Goal: Information Seeking & Learning: Learn about a topic

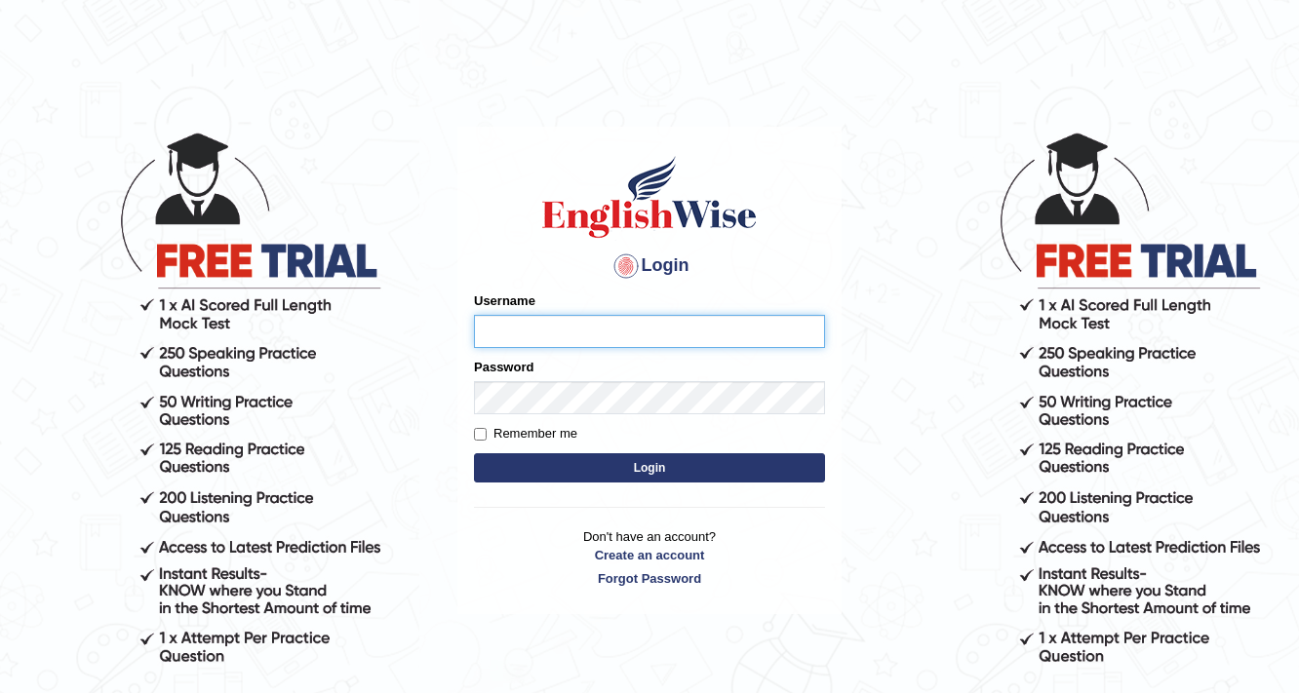
click at [518, 324] on input "Username" at bounding box center [649, 331] width 351 height 33
type input "0481871912"
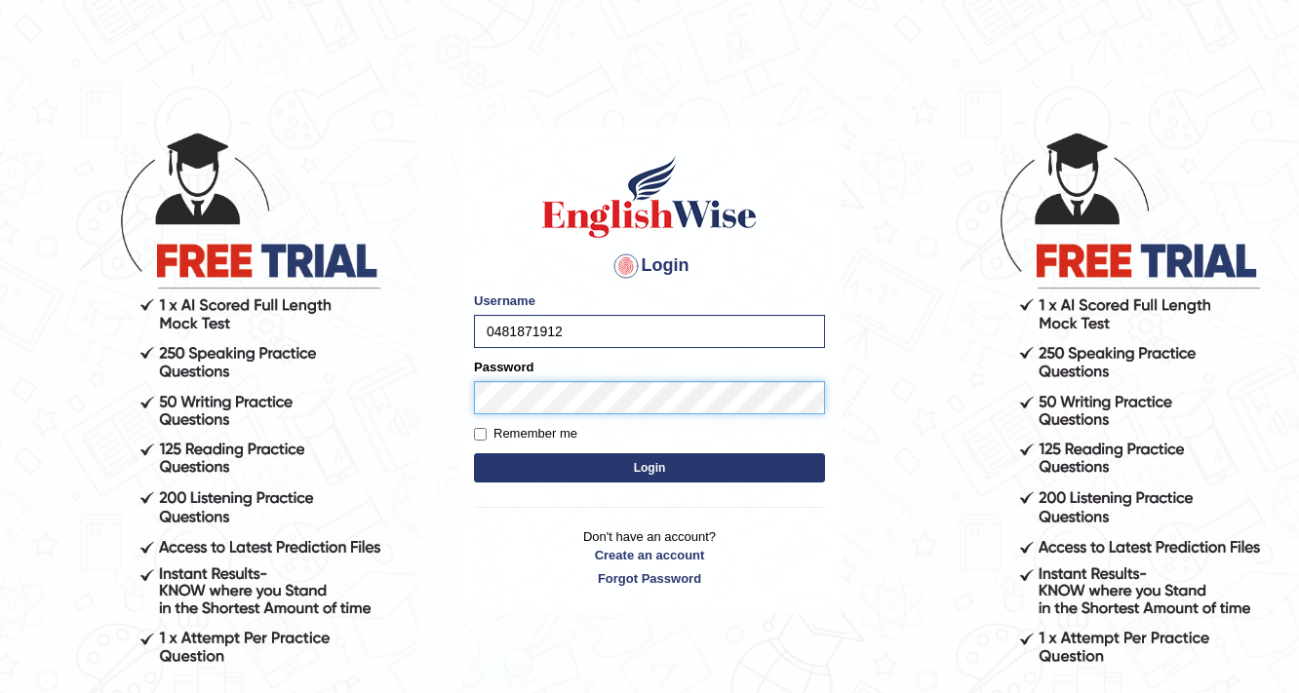
click at [474, 453] on button "Login" at bounding box center [649, 467] width 351 height 29
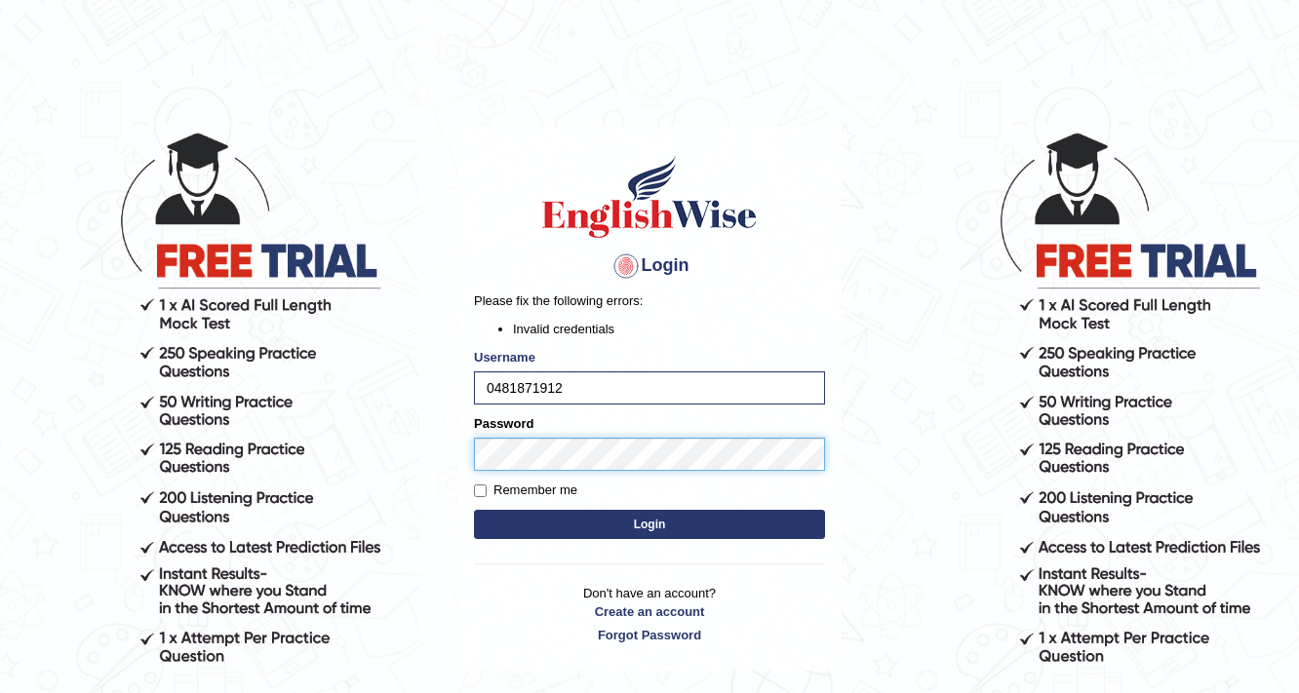
click at [474, 510] on button "Login" at bounding box center [649, 524] width 351 height 29
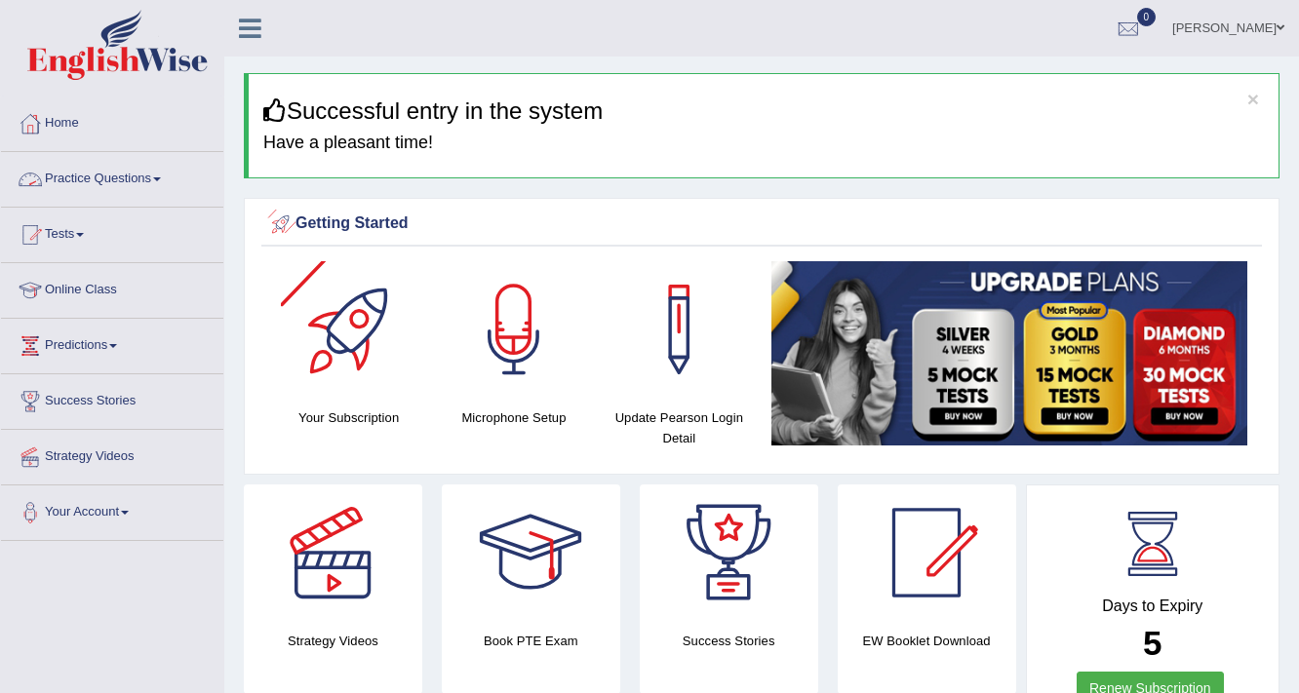
click at [154, 179] on link "Practice Questions" at bounding box center [112, 176] width 222 height 49
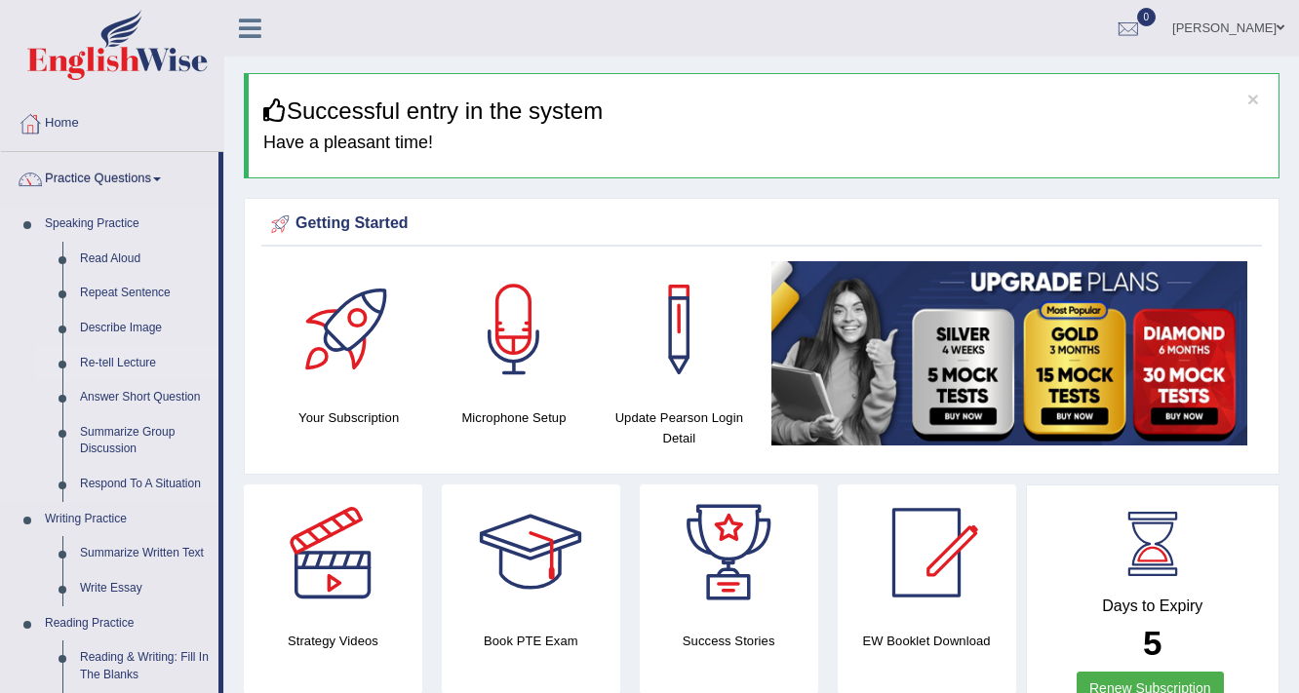
click at [128, 368] on link "Re-tell Lecture" at bounding box center [144, 363] width 147 height 35
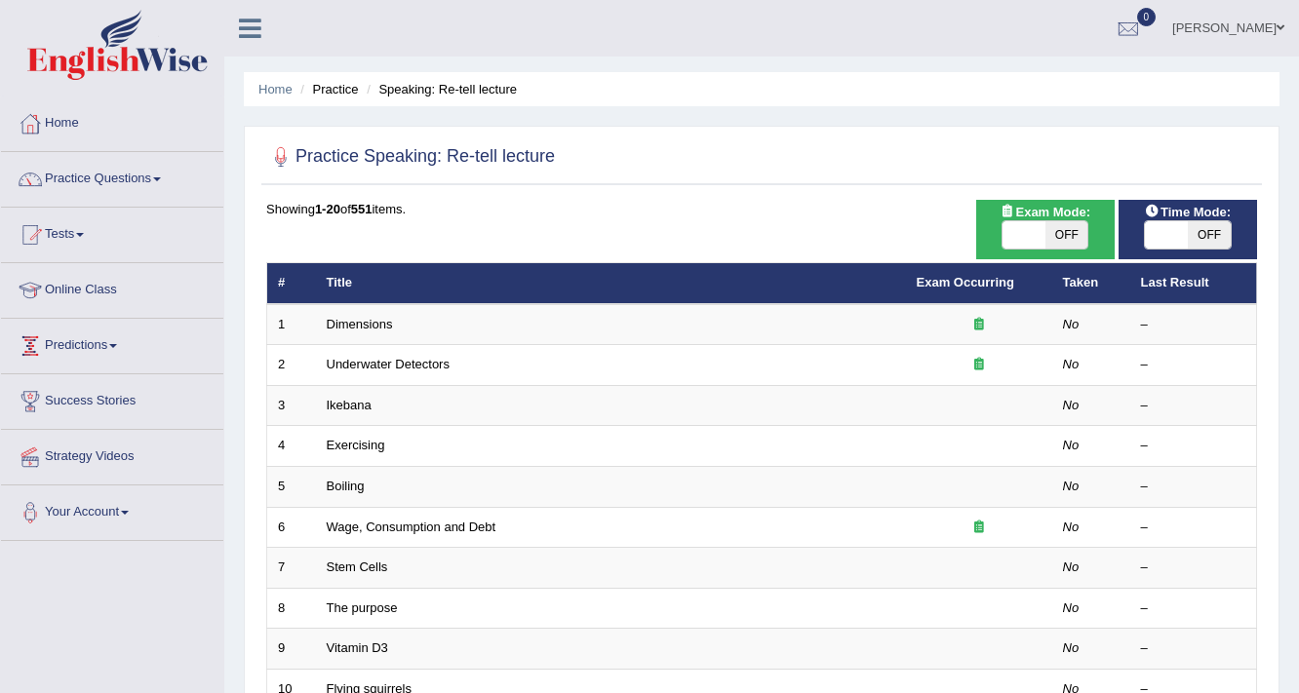
click at [382, 326] on link "Dimensions" at bounding box center [360, 324] width 66 height 15
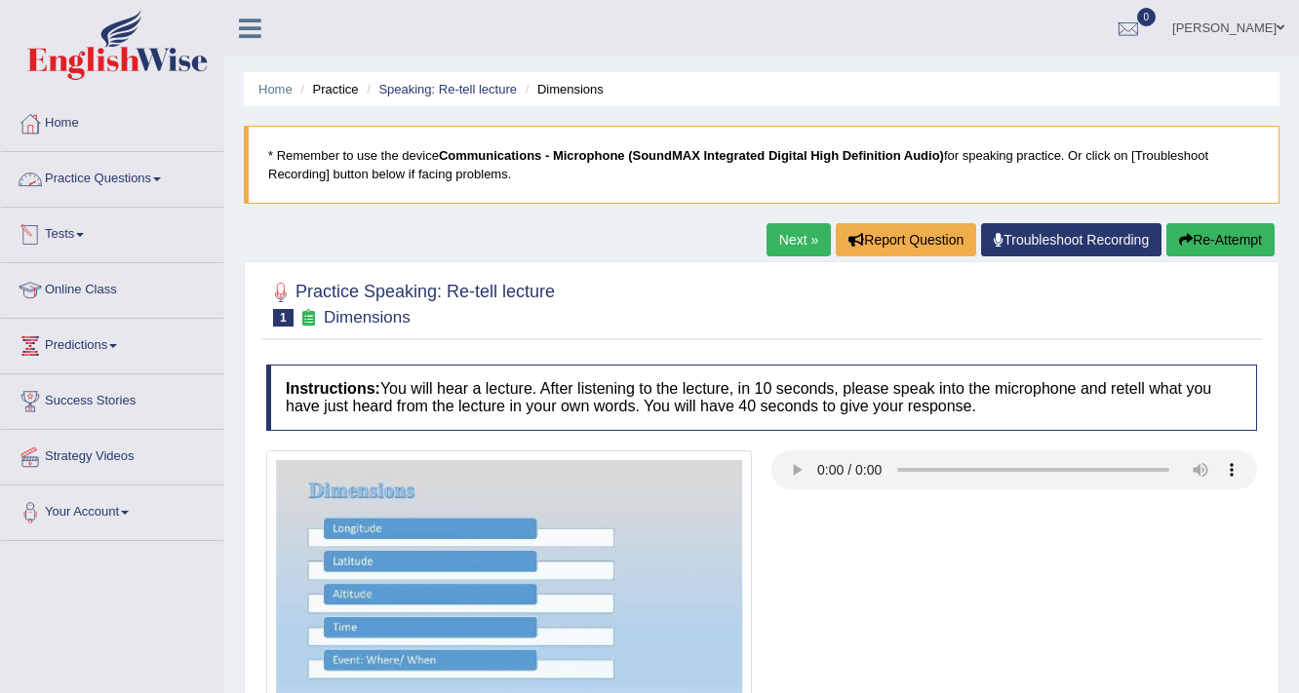
click at [149, 159] on link "Practice Questions" at bounding box center [112, 176] width 222 height 49
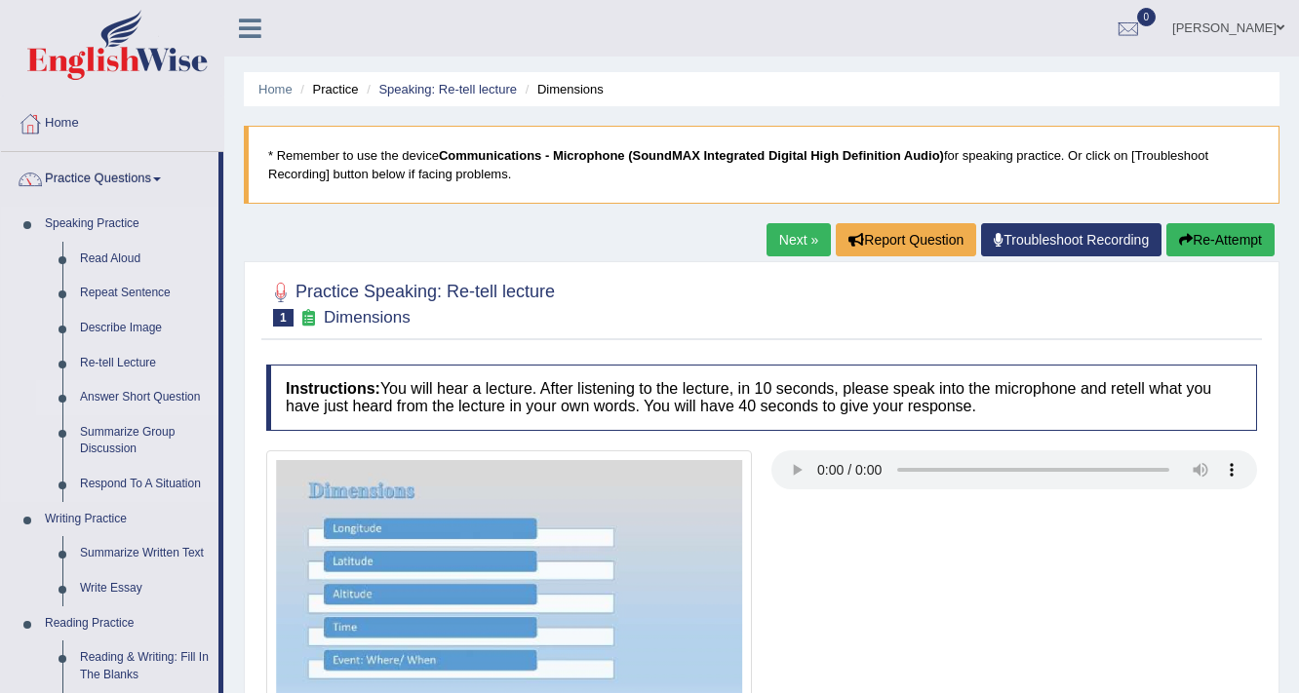
click at [158, 399] on link "Answer Short Question" at bounding box center [144, 397] width 147 height 35
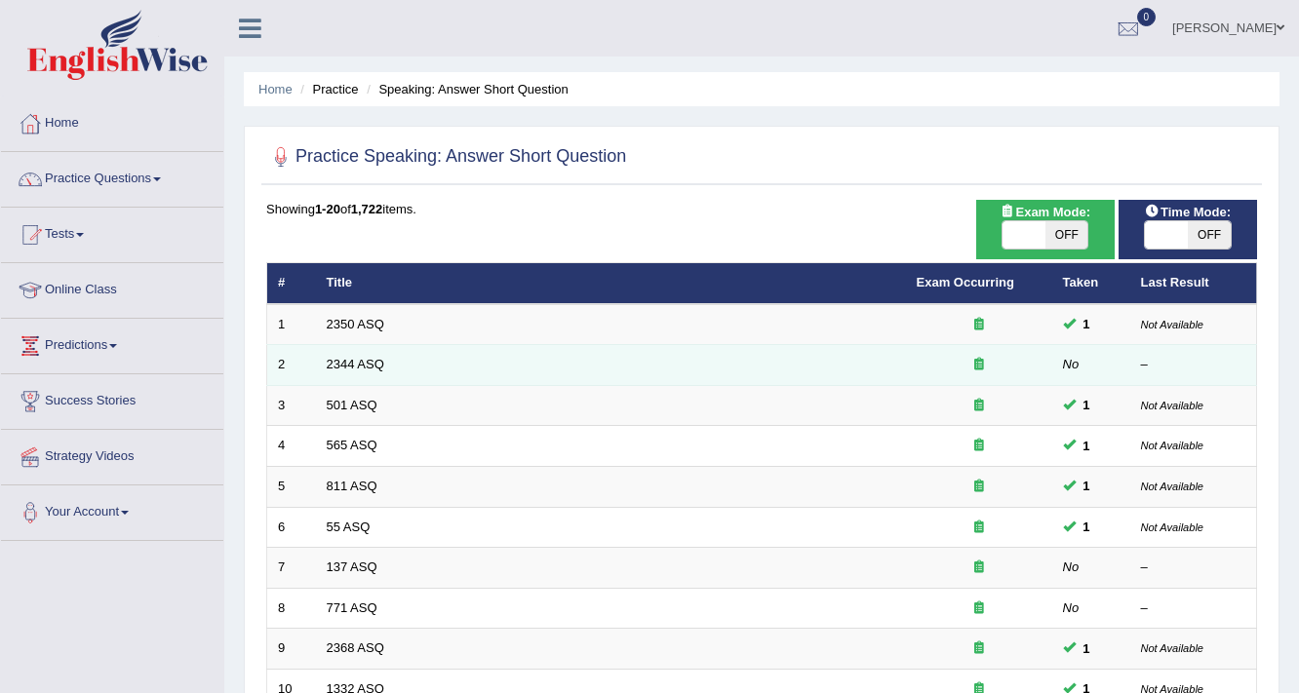
click at [351, 323] on link "2350 ASQ" at bounding box center [356, 324] width 58 height 15
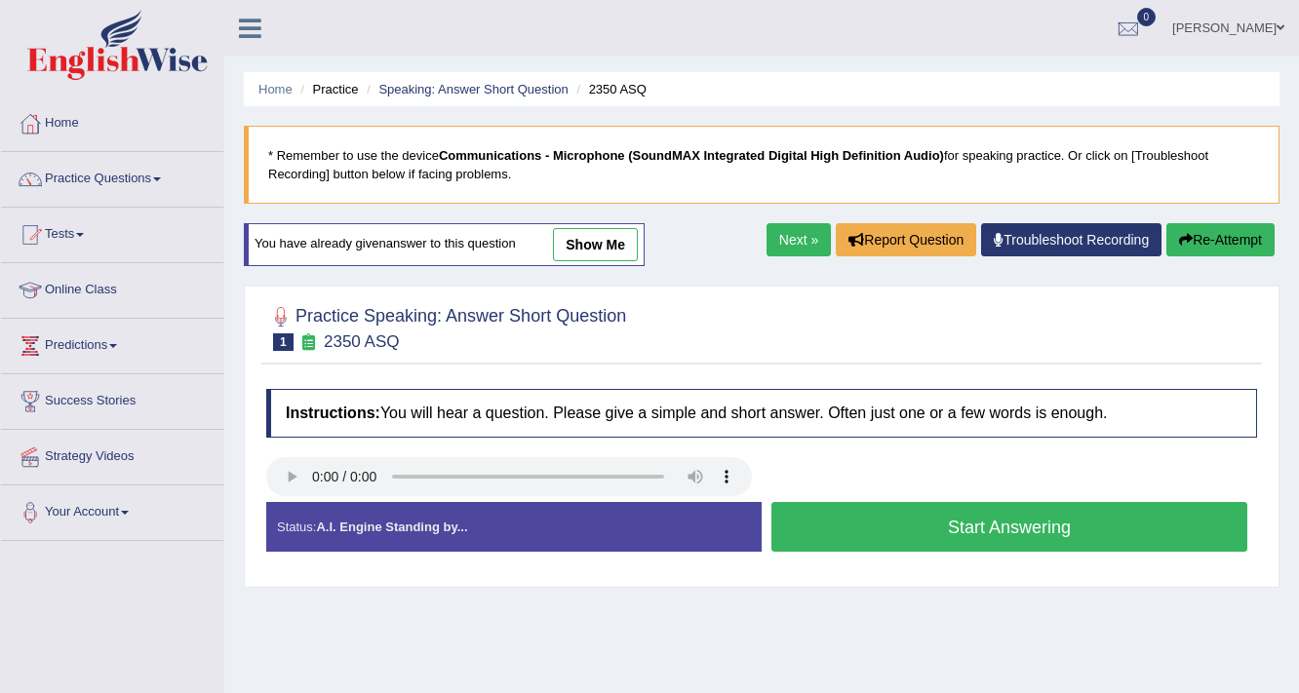
click at [794, 248] on link "Next »" at bounding box center [798, 239] width 64 height 33
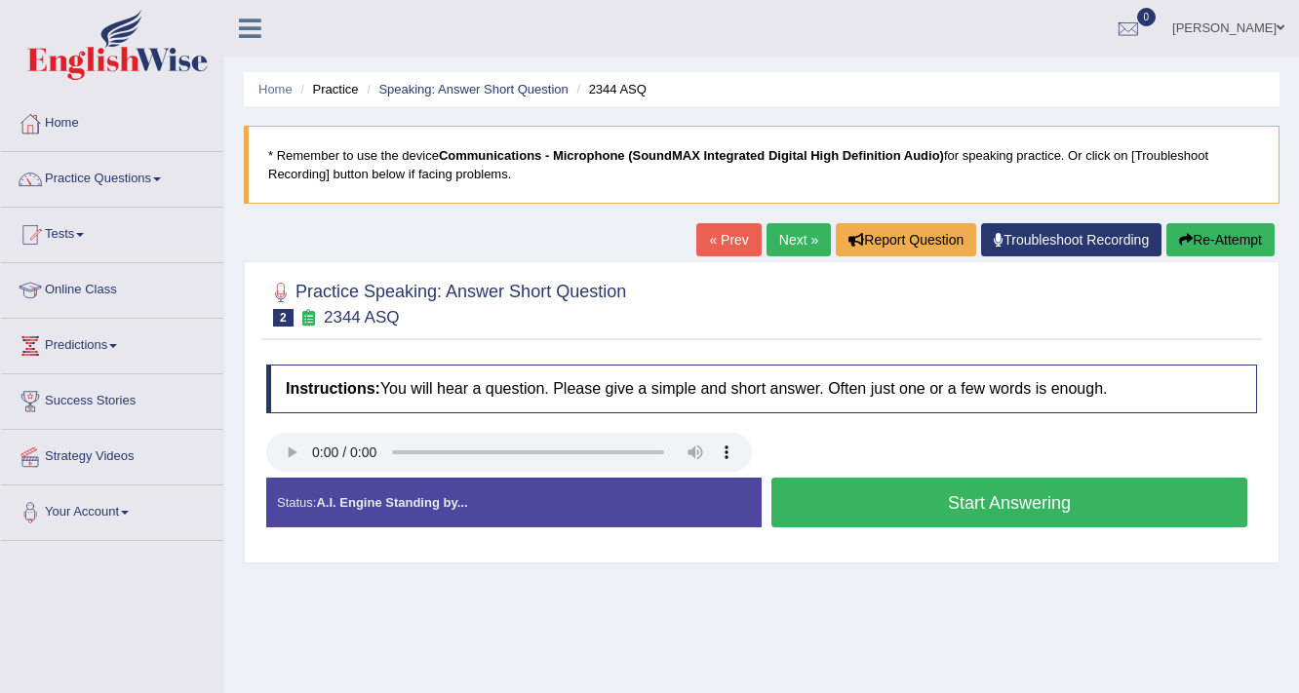
click at [858, 520] on button "Start Answering" at bounding box center [1009, 503] width 476 height 50
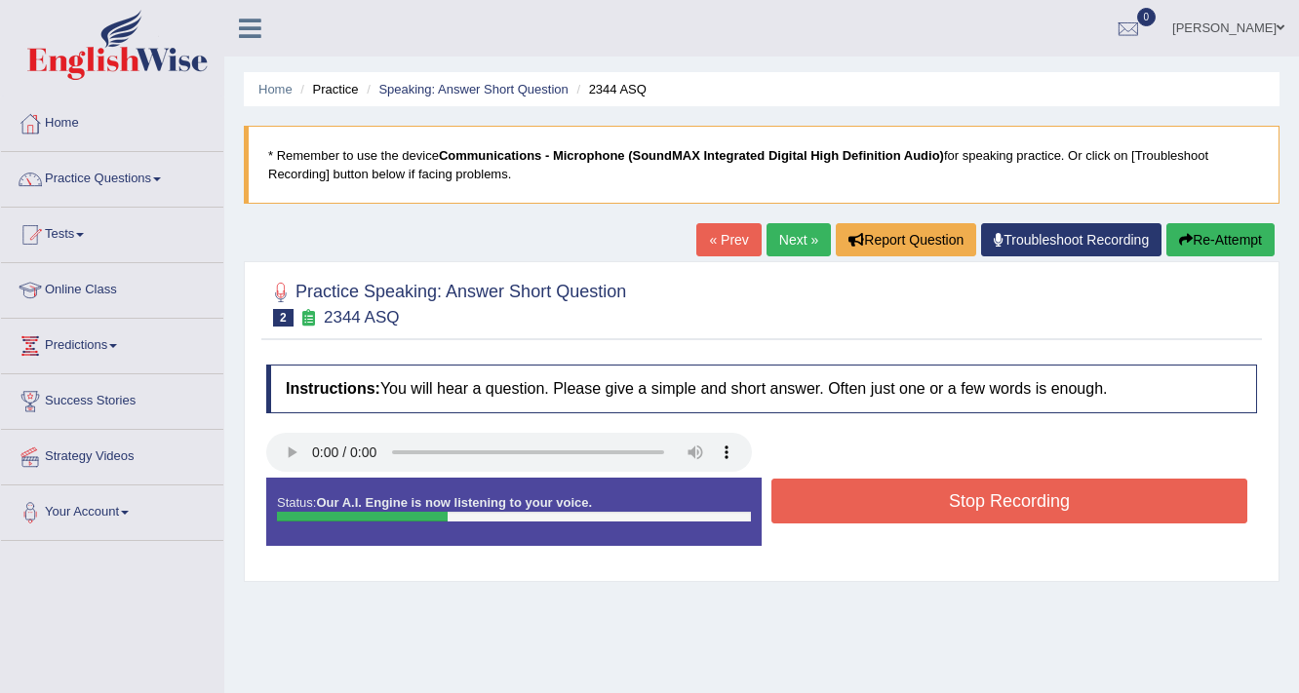
click at [853, 516] on button "Stop Recording" at bounding box center [1009, 501] width 476 height 45
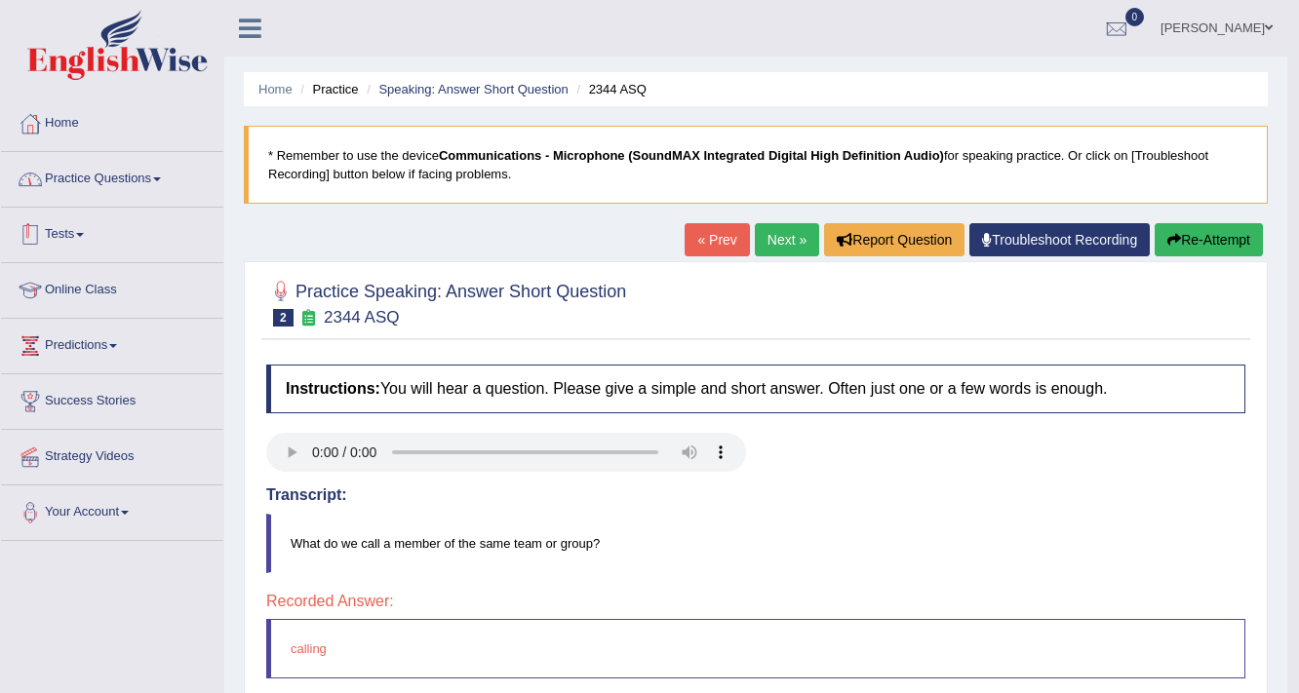
click at [164, 182] on link "Practice Questions" at bounding box center [112, 176] width 222 height 49
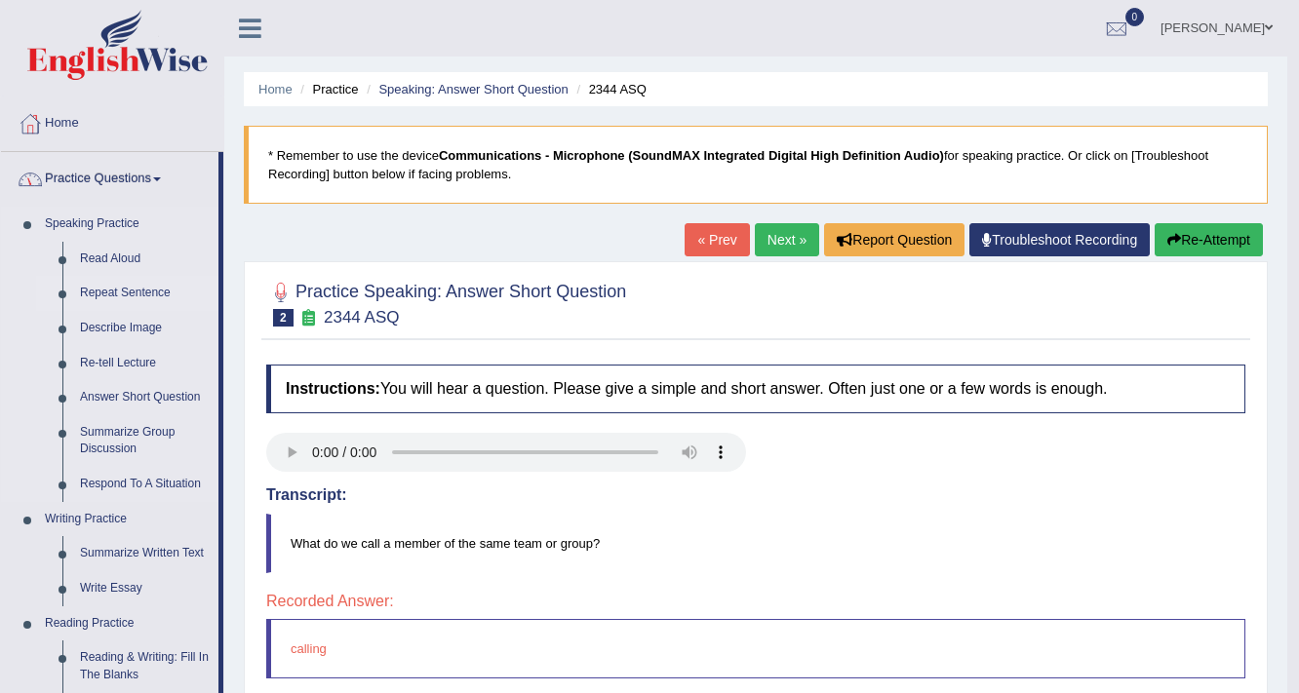
click at [131, 282] on link "Repeat Sentence" at bounding box center [144, 293] width 147 height 35
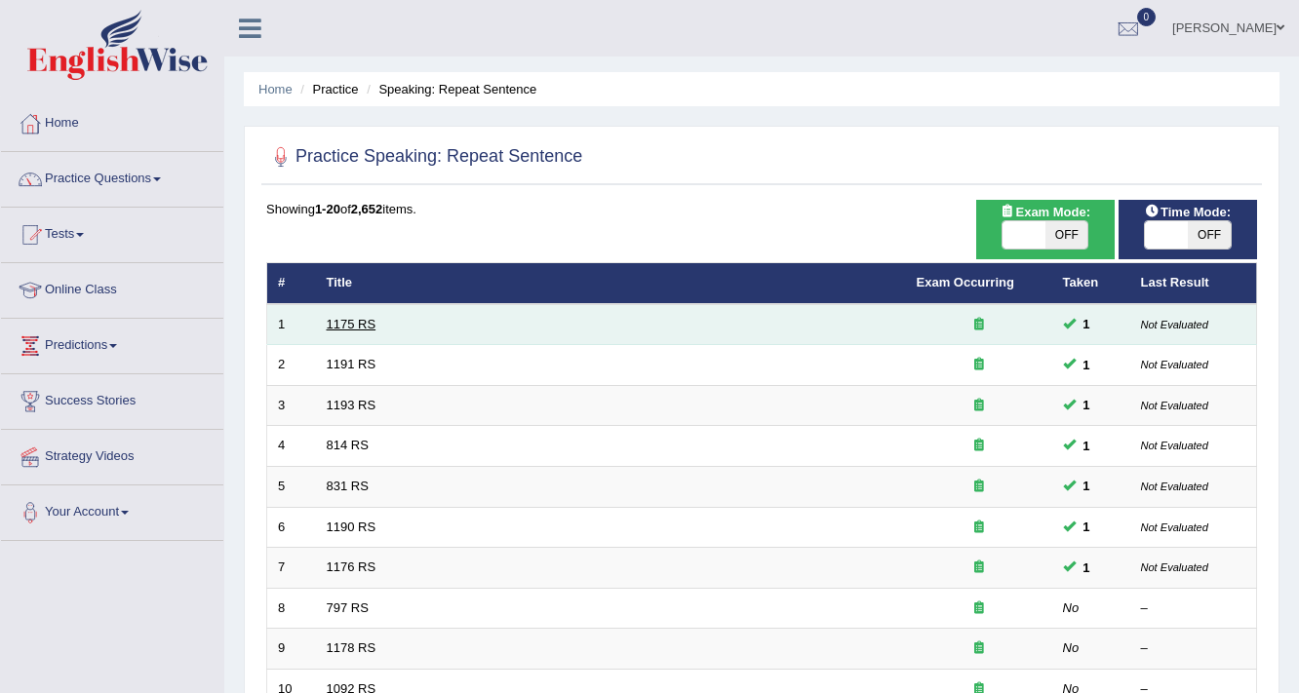
click at [355, 324] on link "1175 RS" at bounding box center [352, 324] width 50 height 15
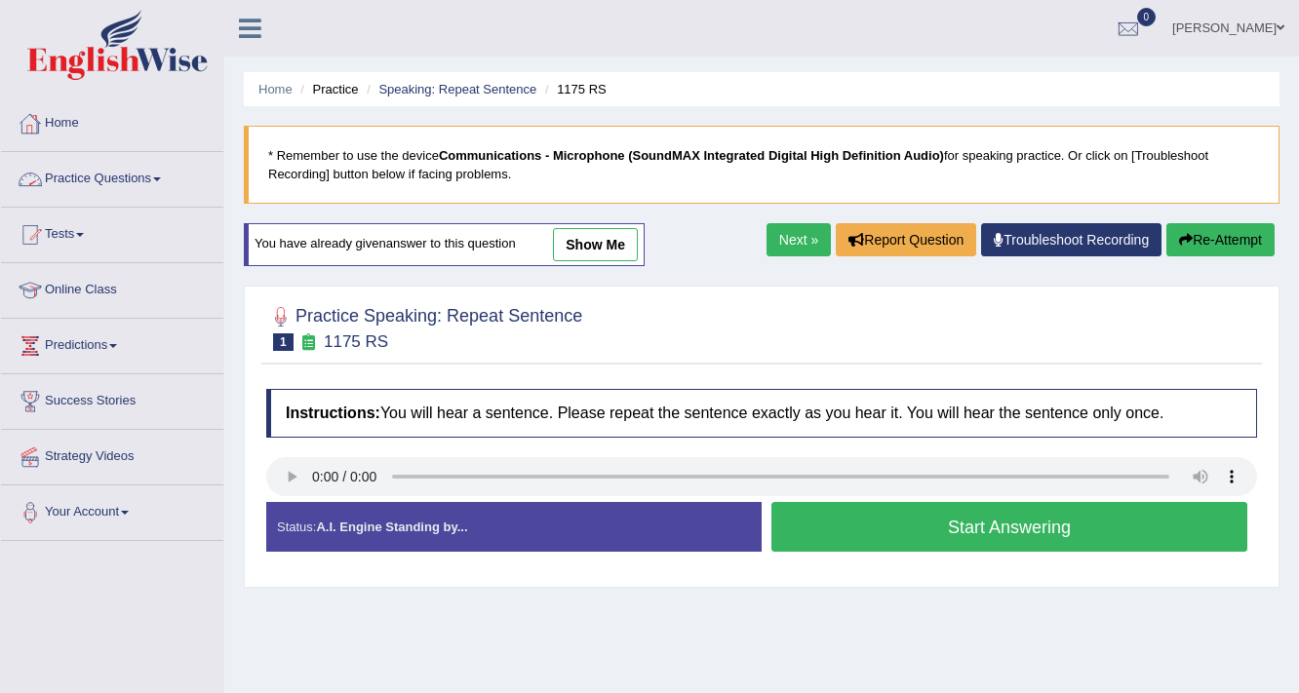
click at [170, 183] on link "Practice Questions" at bounding box center [112, 176] width 222 height 49
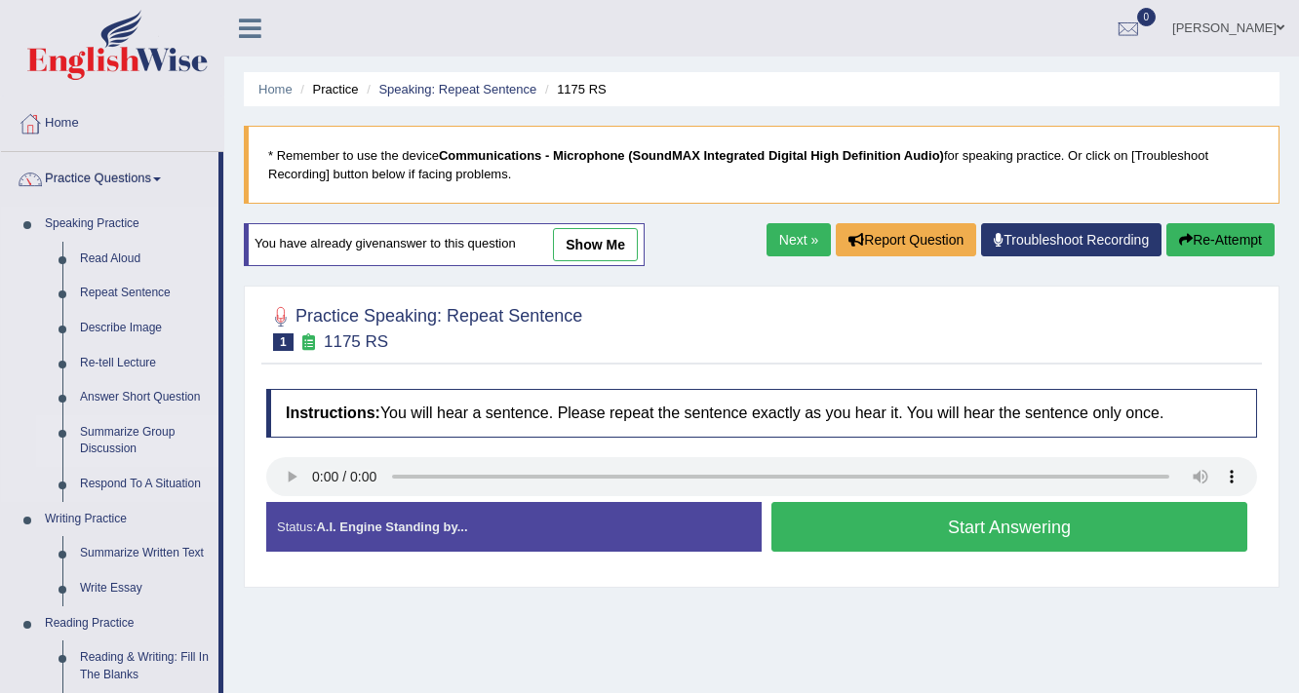
click at [126, 443] on link "Summarize Group Discussion" at bounding box center [144, 441] width 147 height 52
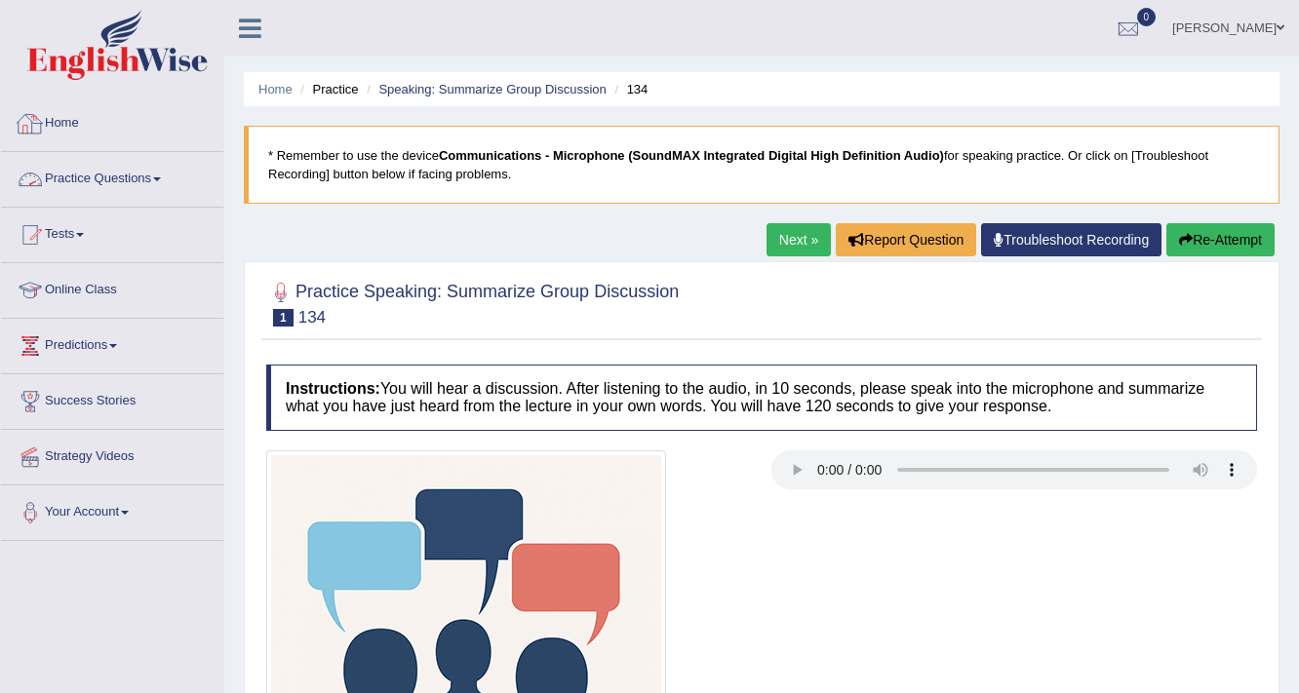
click at [163, 180] on link "Practice Questions" at bounding box center [112, 176] width 222 height 49
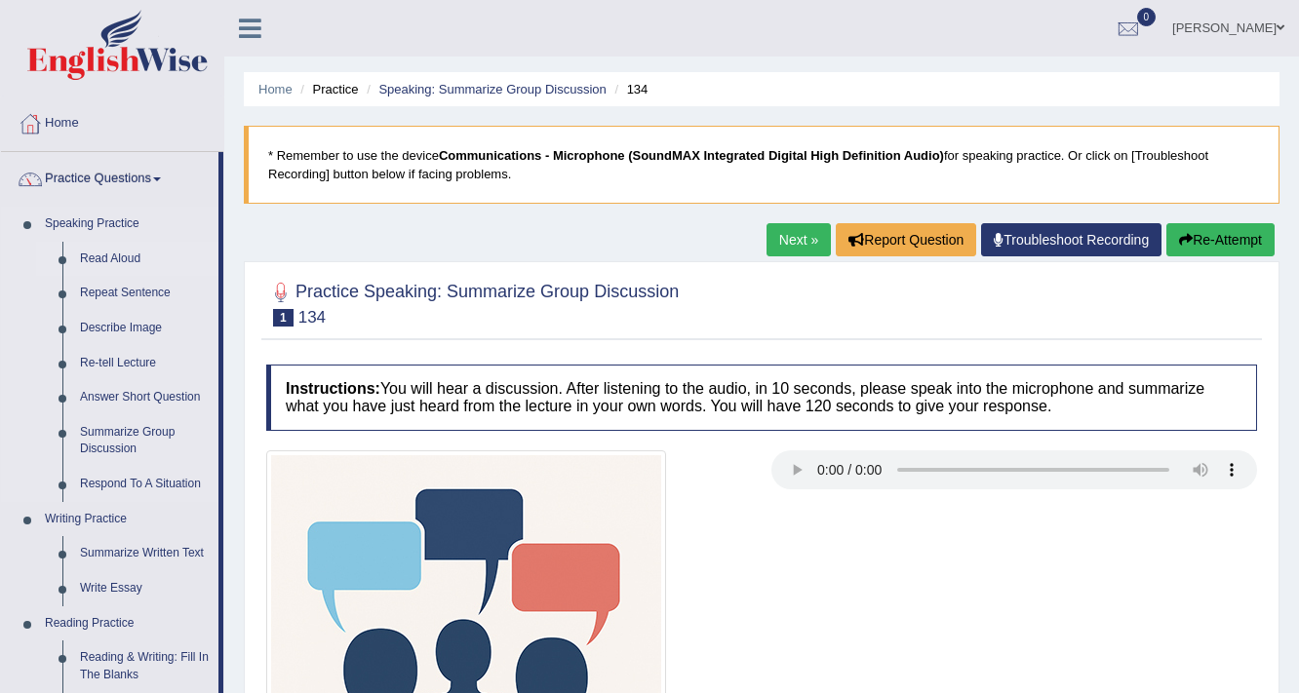
click at [134, 251] on link "Read Aloud" at bounding box center [144, 259] width 147 height 35
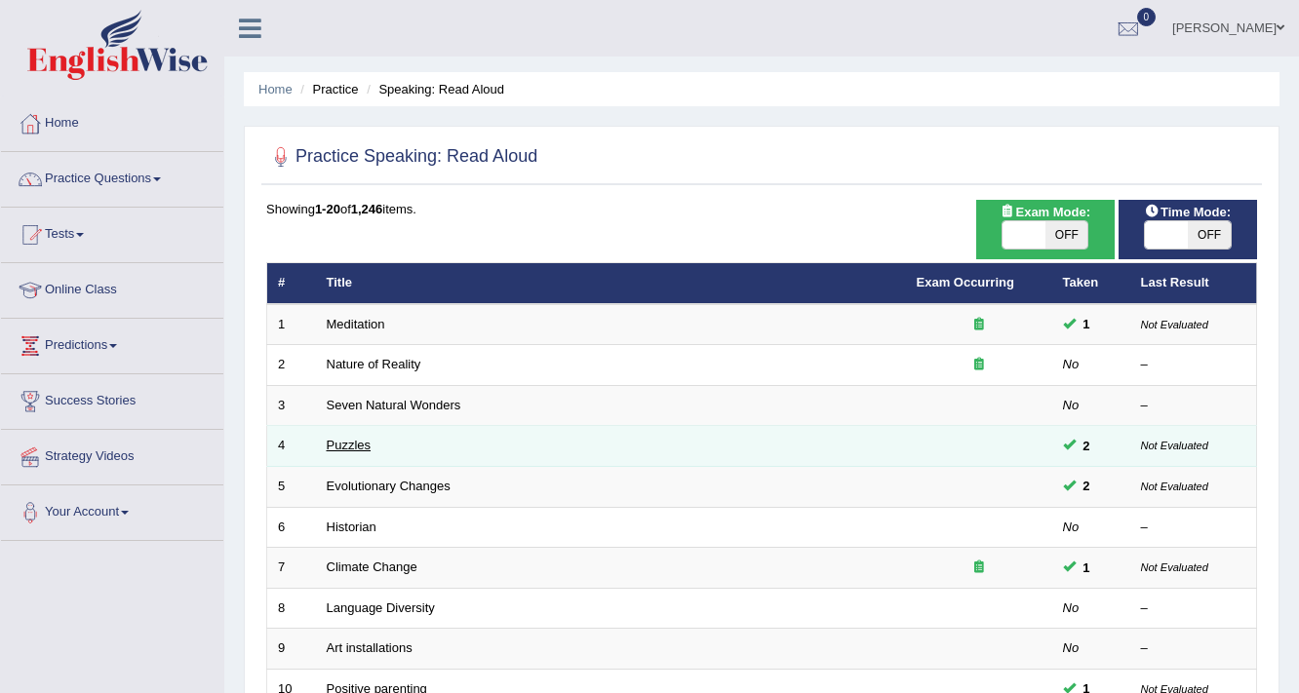
click at [348, 444] on link "Puzzles" at bounding box center [349, 445] width 45 height 15
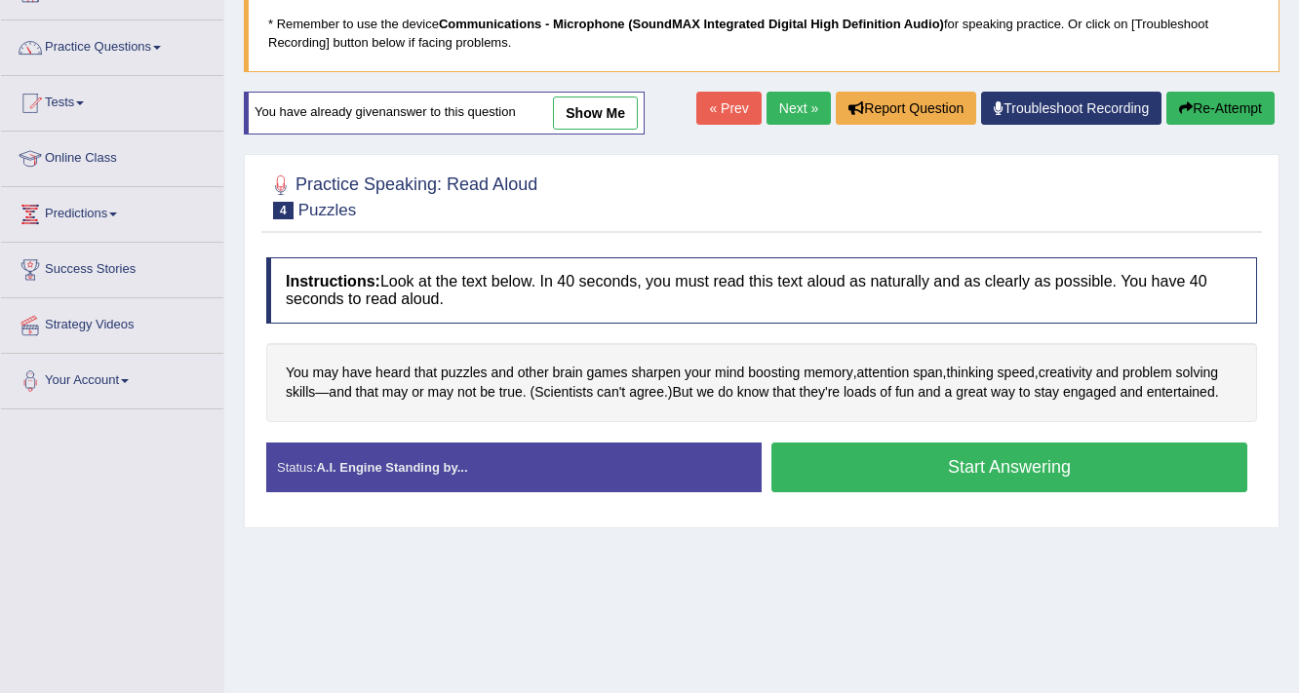
scroll to position [156, 0]
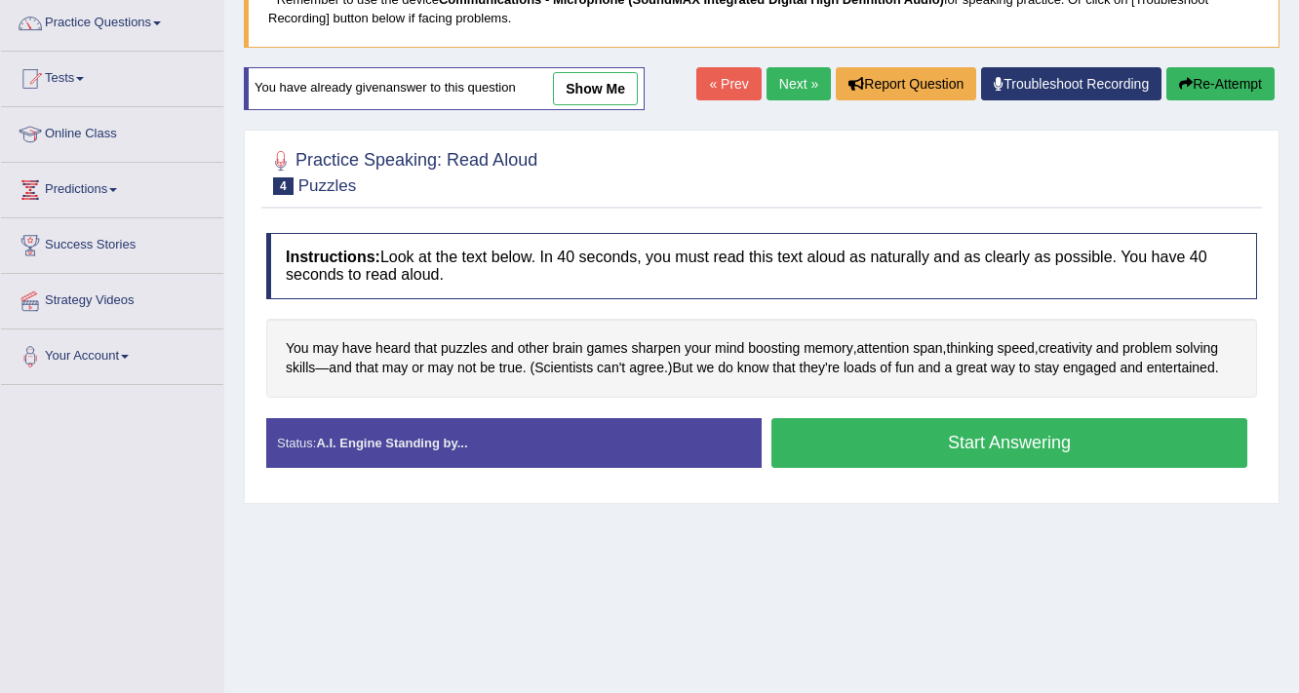
click at [792, 79] on link "Next »" at bounding box center [798, 83] width 64 height 33
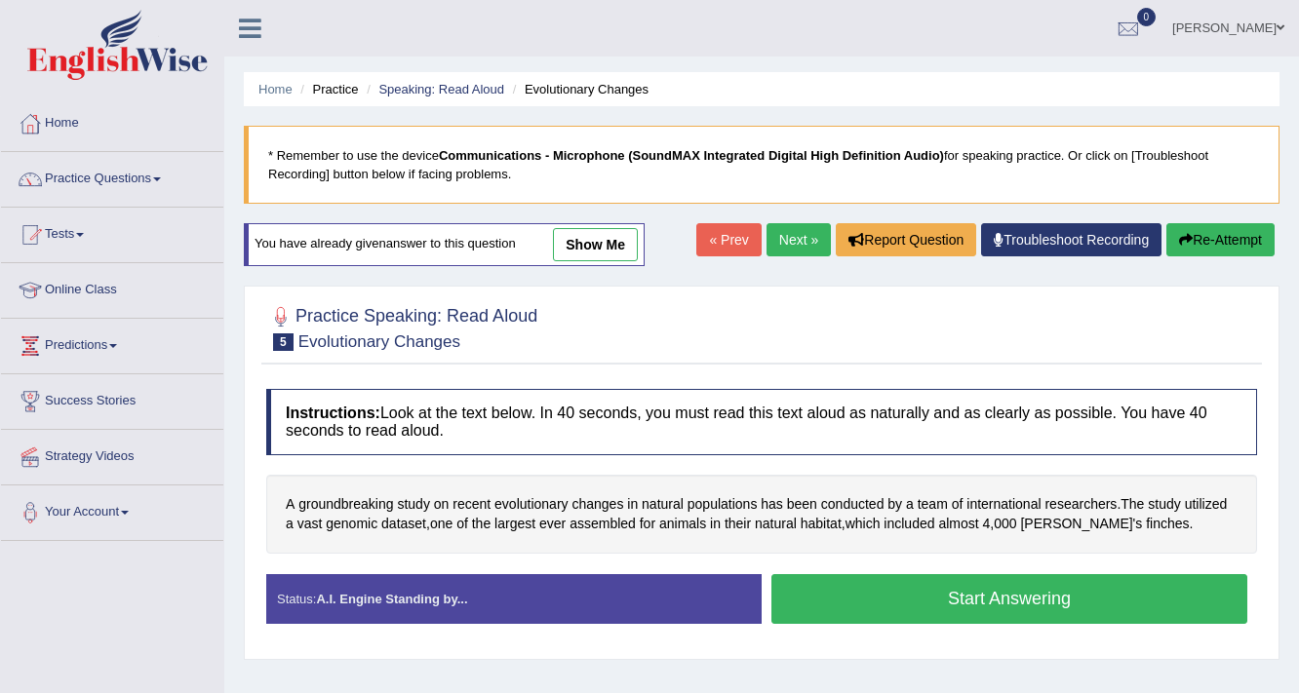
click at [882, 613] on button "Start Answering" at bounding box center [1009, 599] width 476 height 50
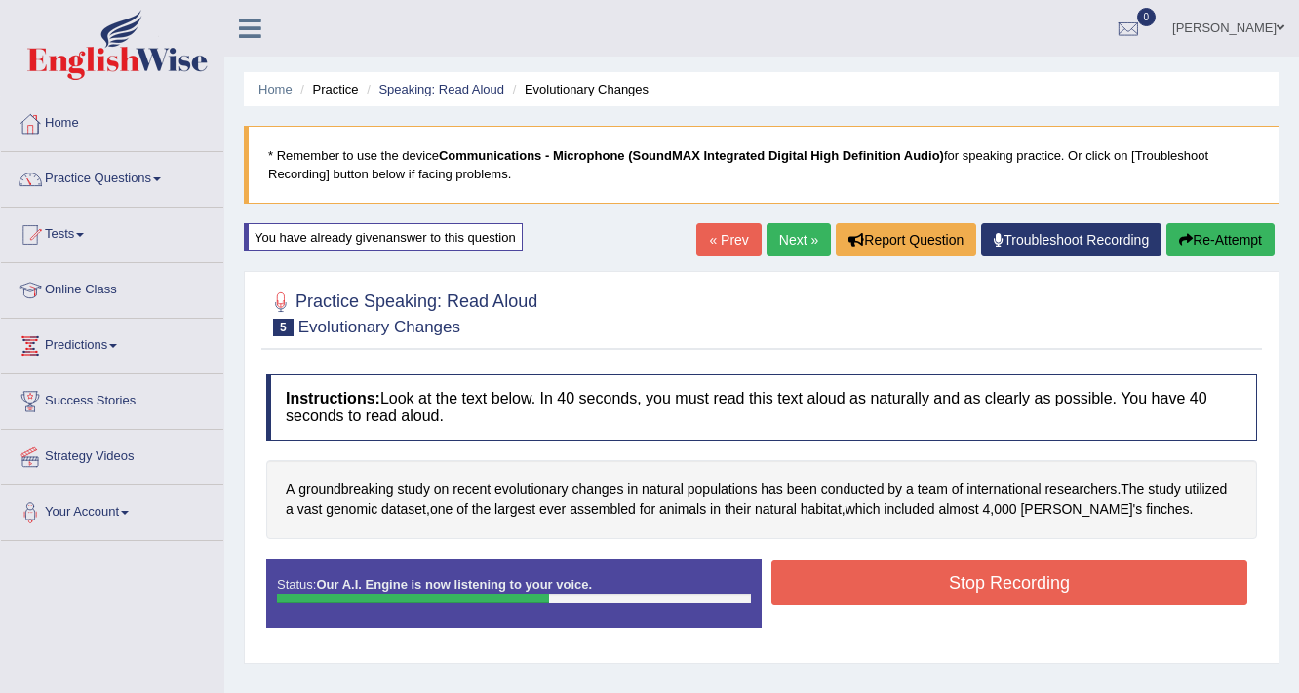
click at [890, 570] on button "Stop Recording" at bounding box center [1009, 583] width 476 height 45
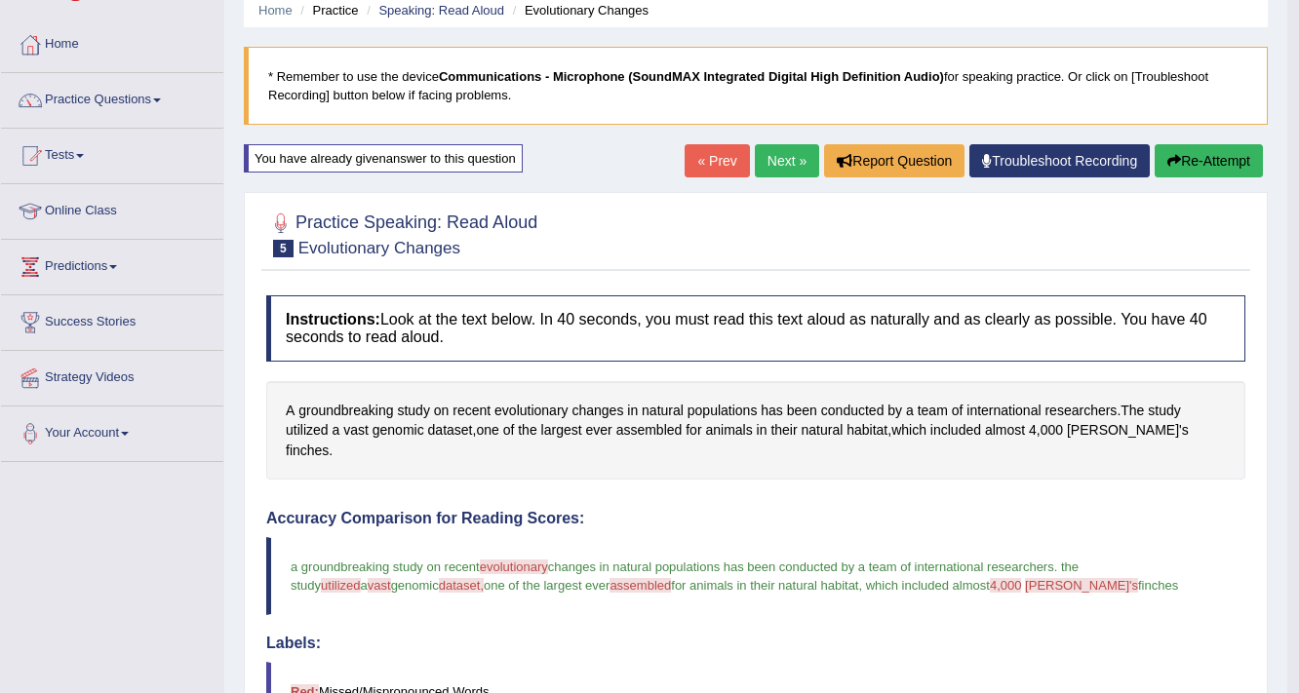
scroll to position [78, 0]
click at [774, 154] on link "Next »" at bounding box center [787, 161] width 64 height 33
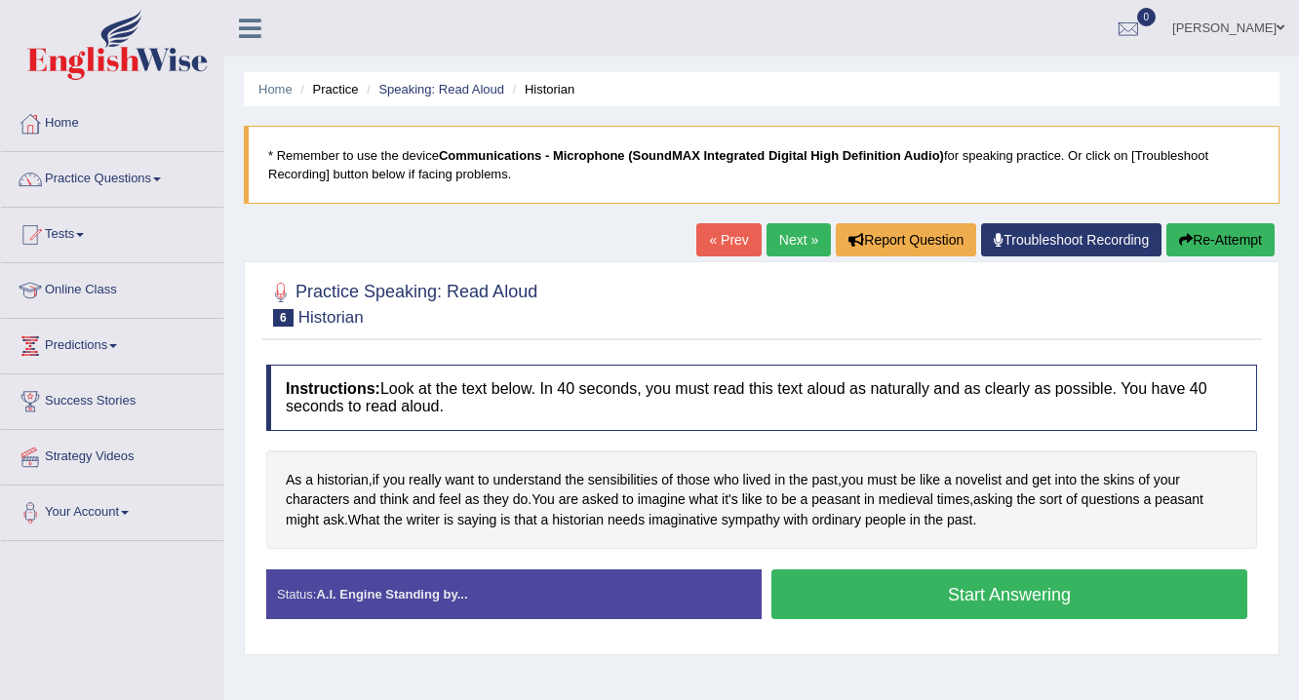
click at [655, 14] on ul "[PERSON_NAME] Toggle navigation Username: 0481871912 Access Type: Online Subscr…" at bounding box center [923, 28] width 752 height 56
click at [954, 589] on button "Start Answering" at bounding box center [1009, 594] width 476 height 50
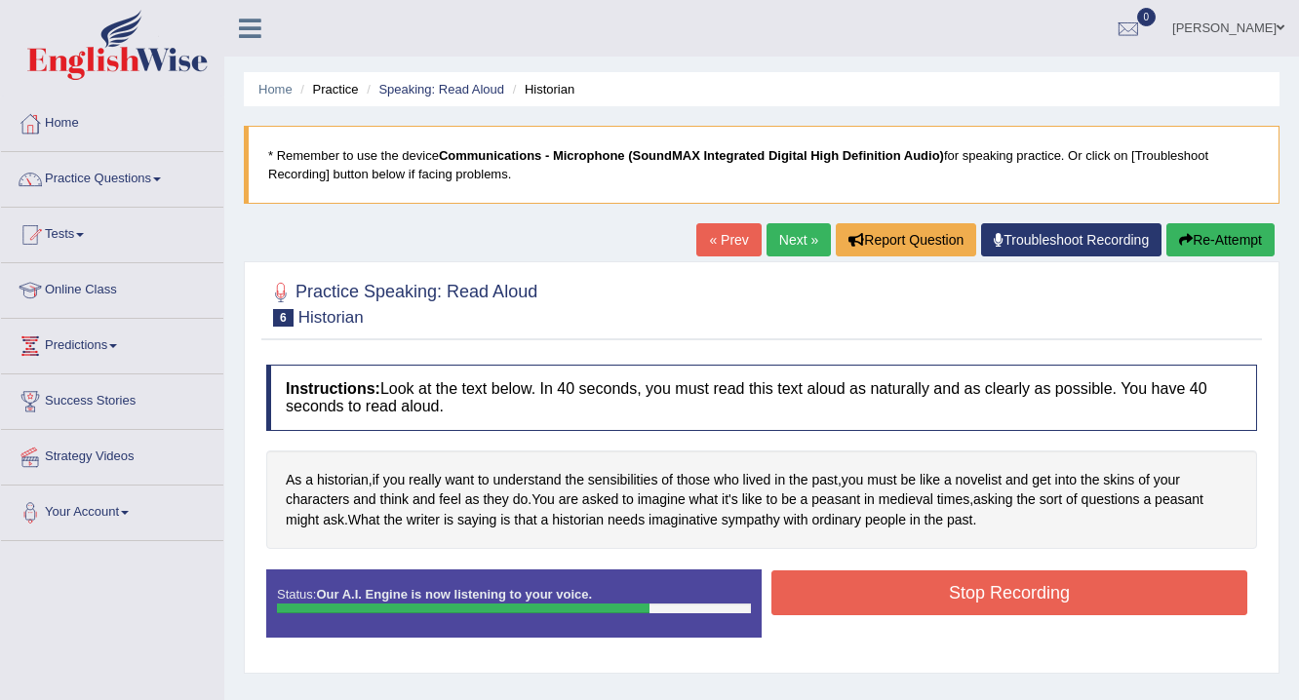
click at [954, 589] on button "Stop Recording" at bounding box center [1009, 592] width 476 height 45
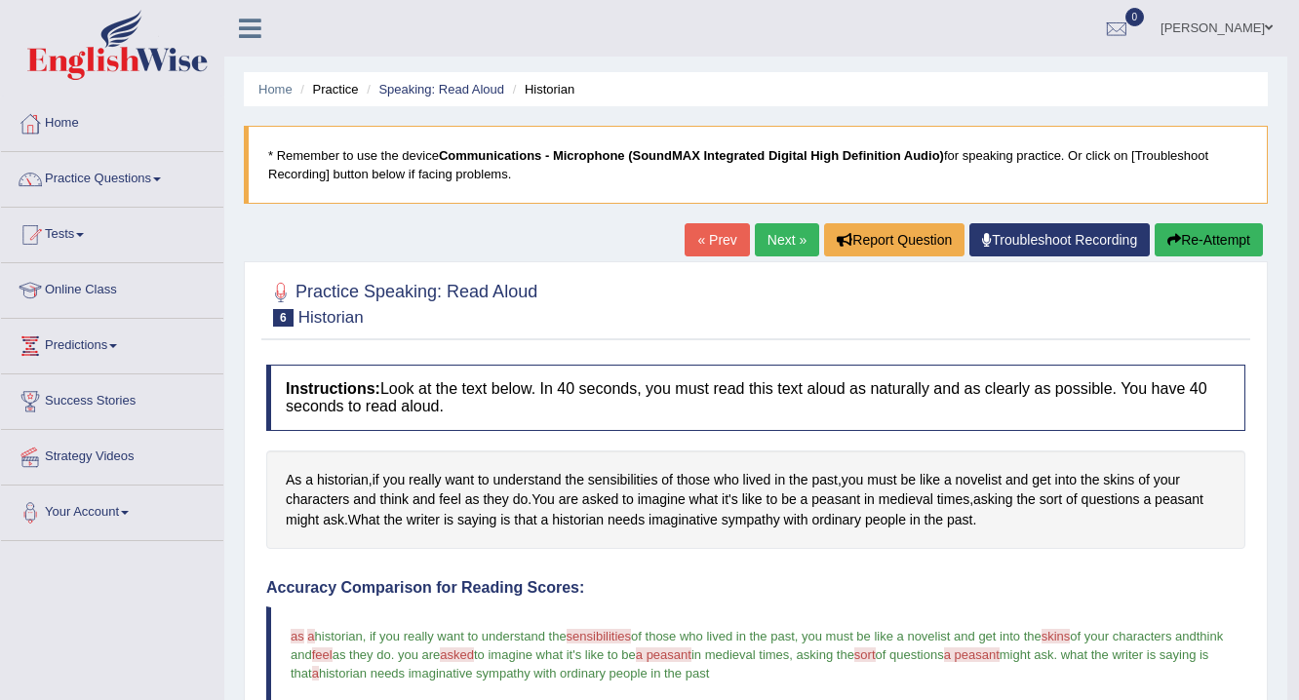
click at [759, 223] on link "Next »" at bounding box center [787, 239] width 64 height 33
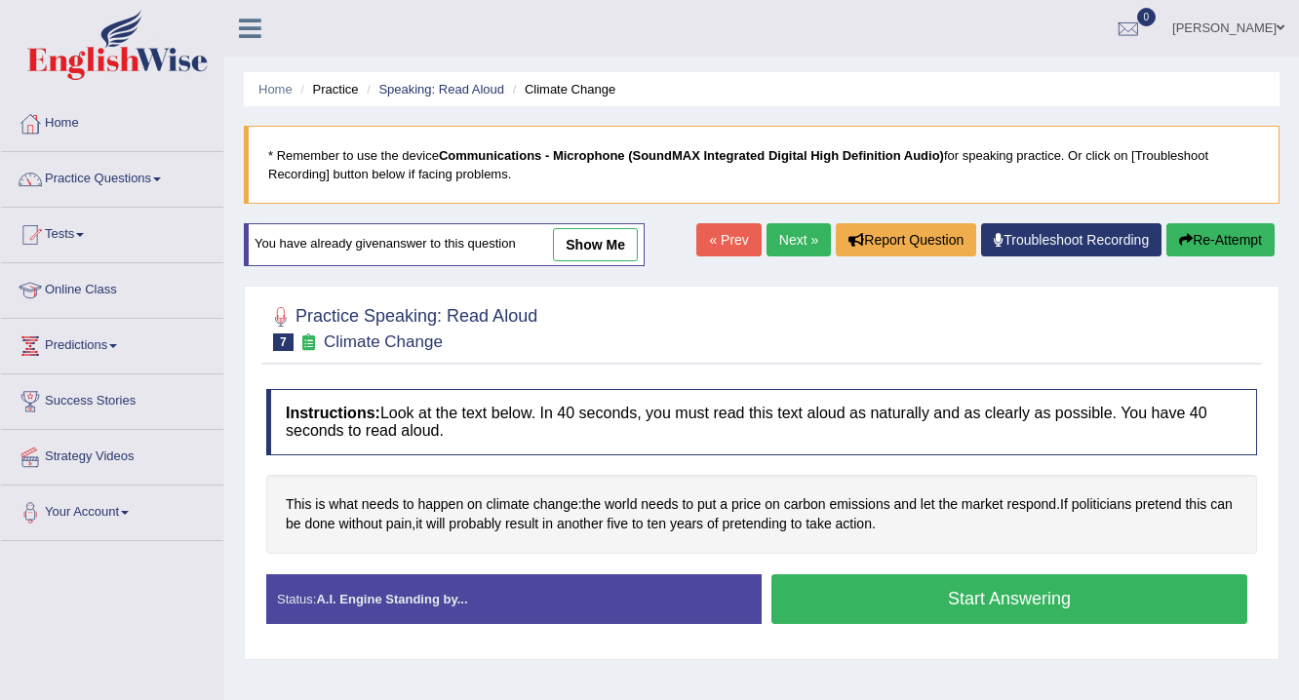
click at [902, 584] on button "Start Answering" at bounding box center [1009, 599] width 476 height 50
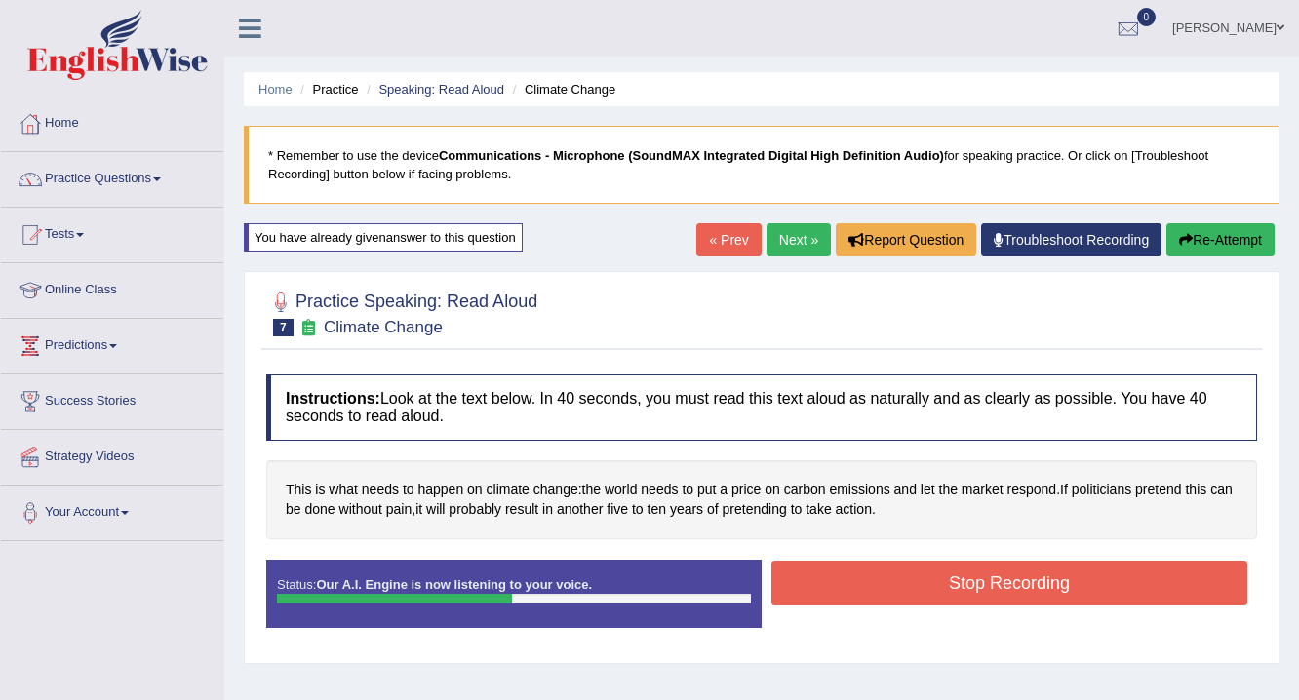
click at [902, 584] on button "Stop Recording" at bounding box center [1009, 583] width 476 height 45
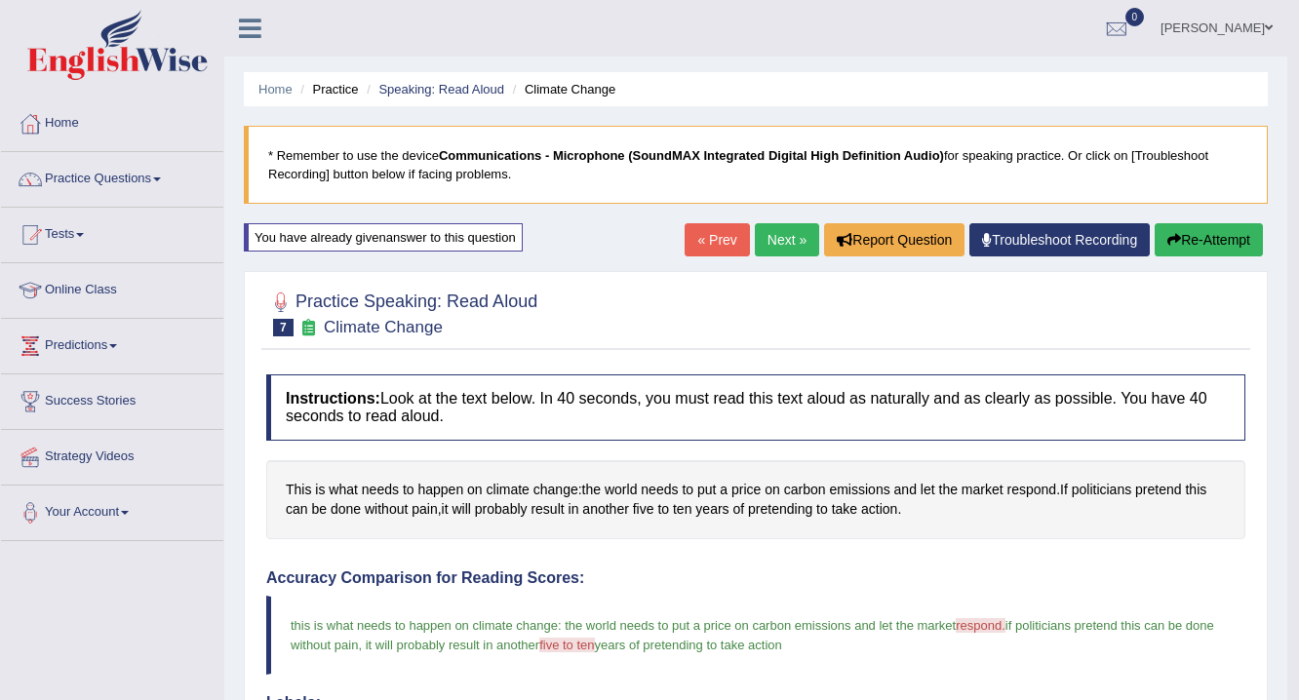
click at [779, 238] on link "Next »" at bounding box center [787, 239] width 64 height 33
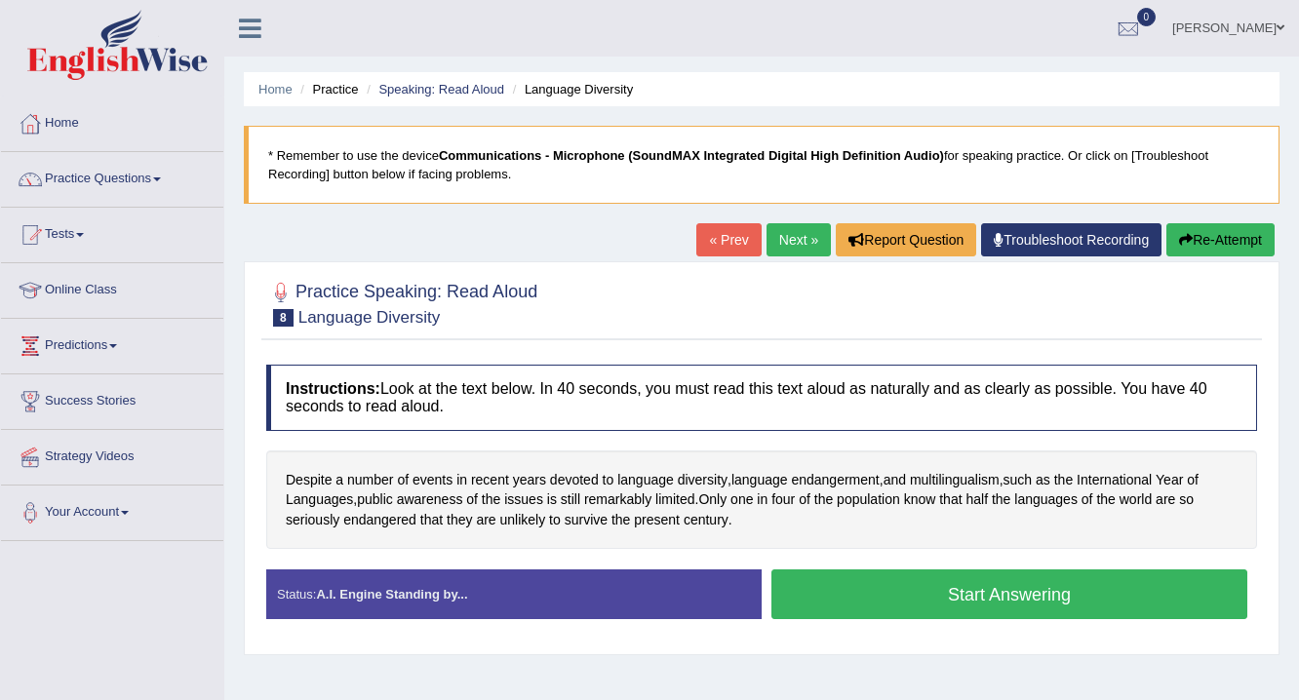
click at [877, 599] on button "Start Answering" at bounding box center [1009, 594] width 476 height 50
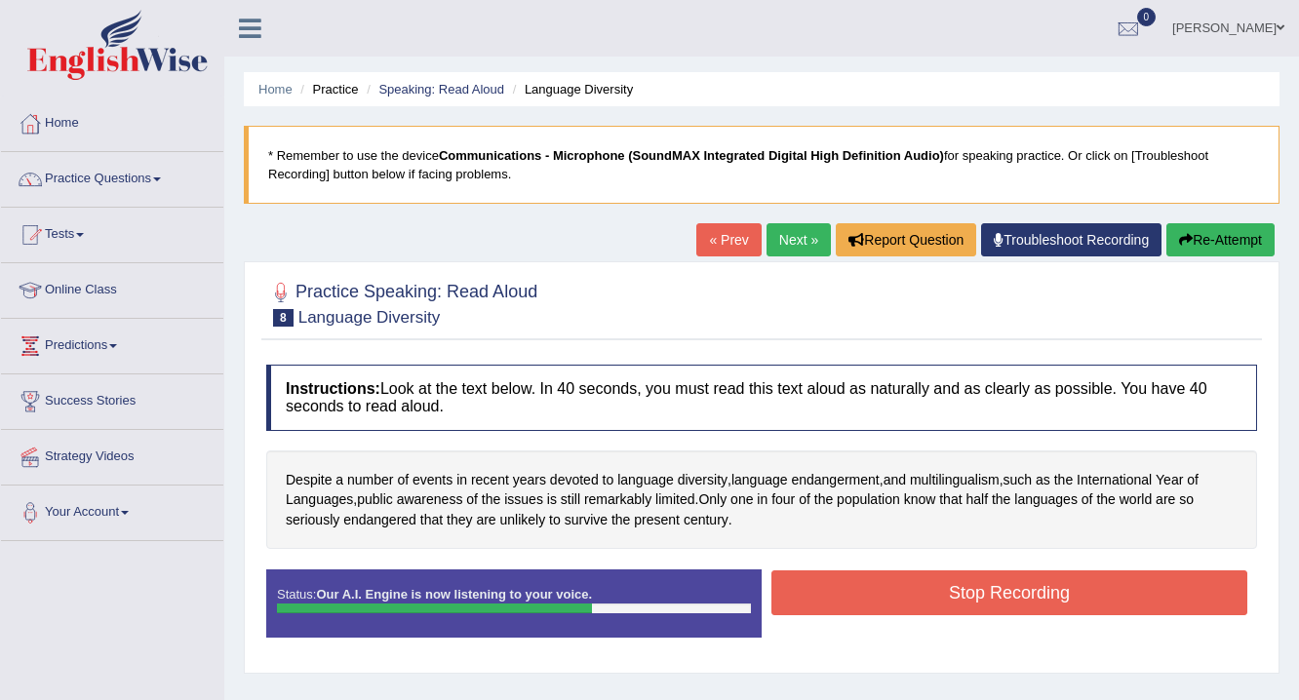
click at [877, 599] on button "Stop Recording" at bounding box center [1009, 592] width 476 height 45
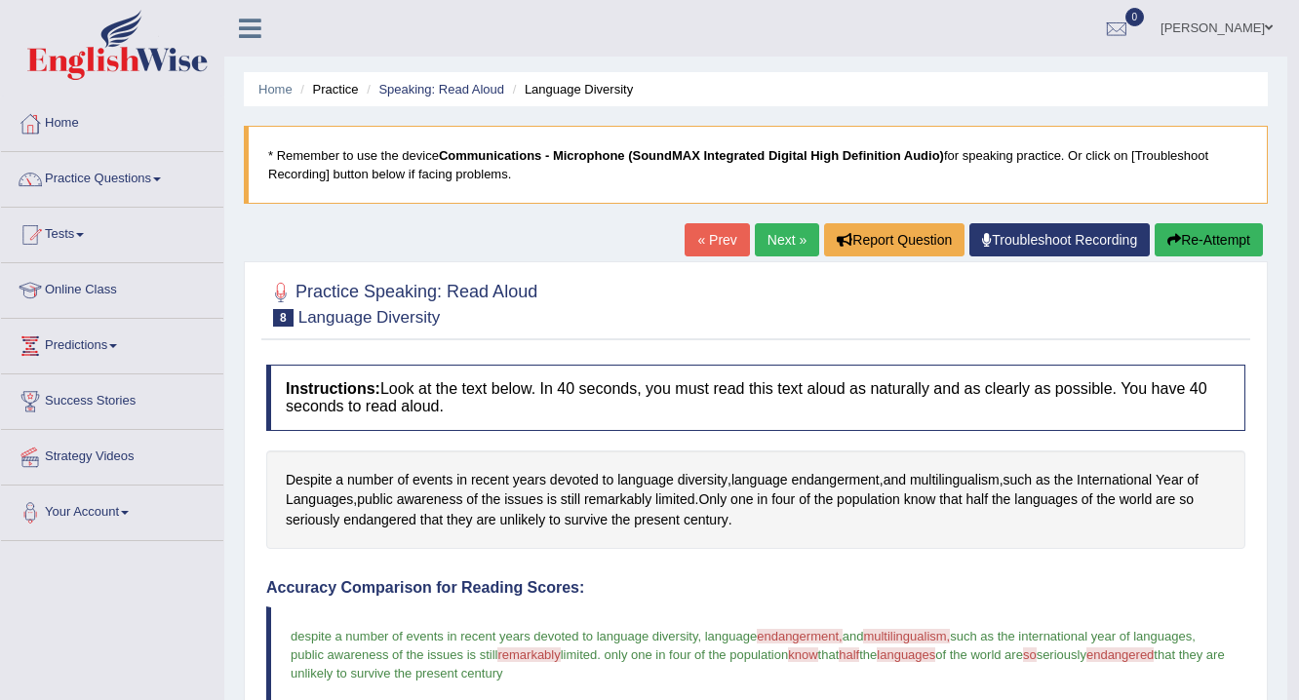
click at [788, 242] on link "Next »" at bounding box center [787, 239] width 64 height 33
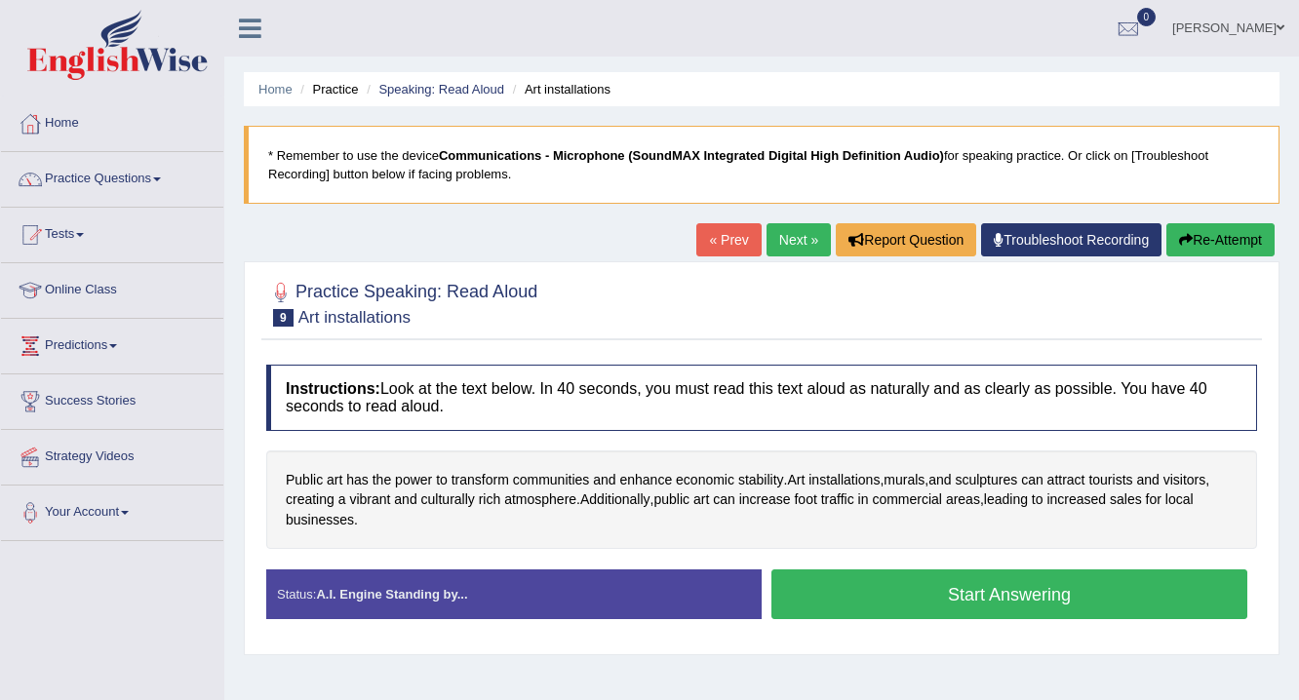
click at [932, 595] on button "Start Answering" at bounding box center [1009, 594] width 476 height 50
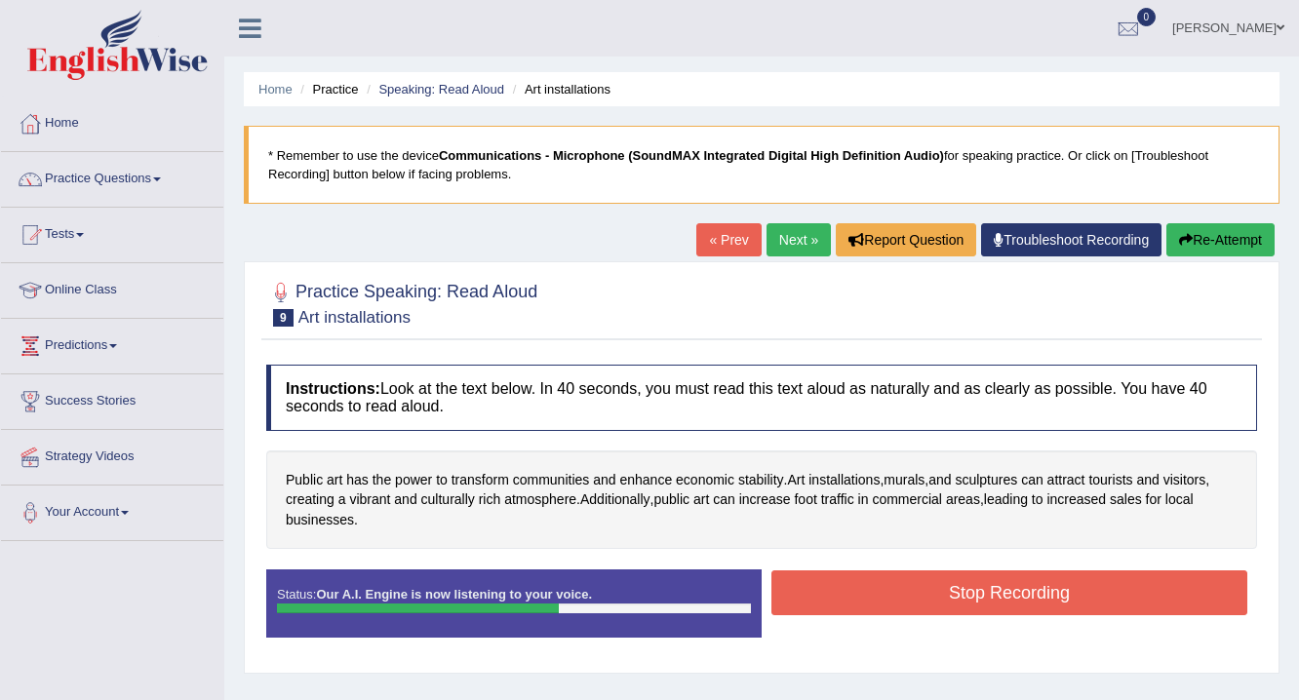
click at [932, 595] on button "Stop Recording" at bounding box center [1009, 592] width 476 height 45
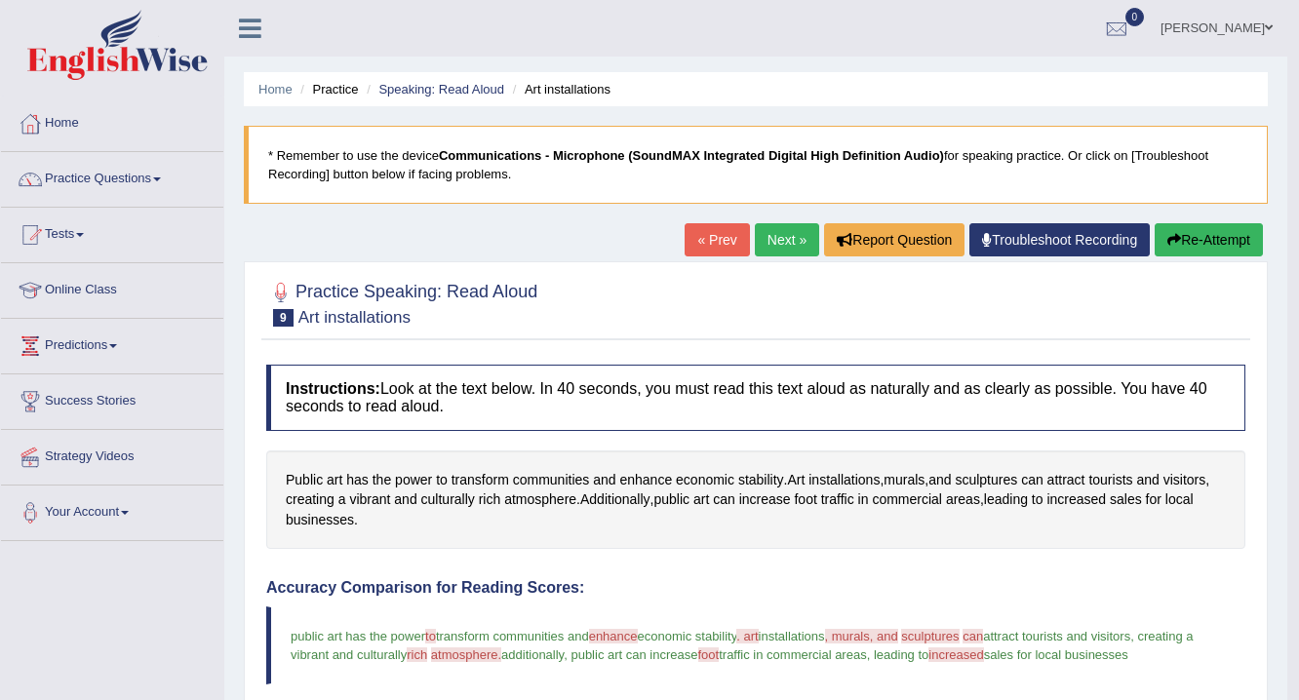
click at [777, 240] on link "Next »" at bounding box center [787, 239] width 64 height 33
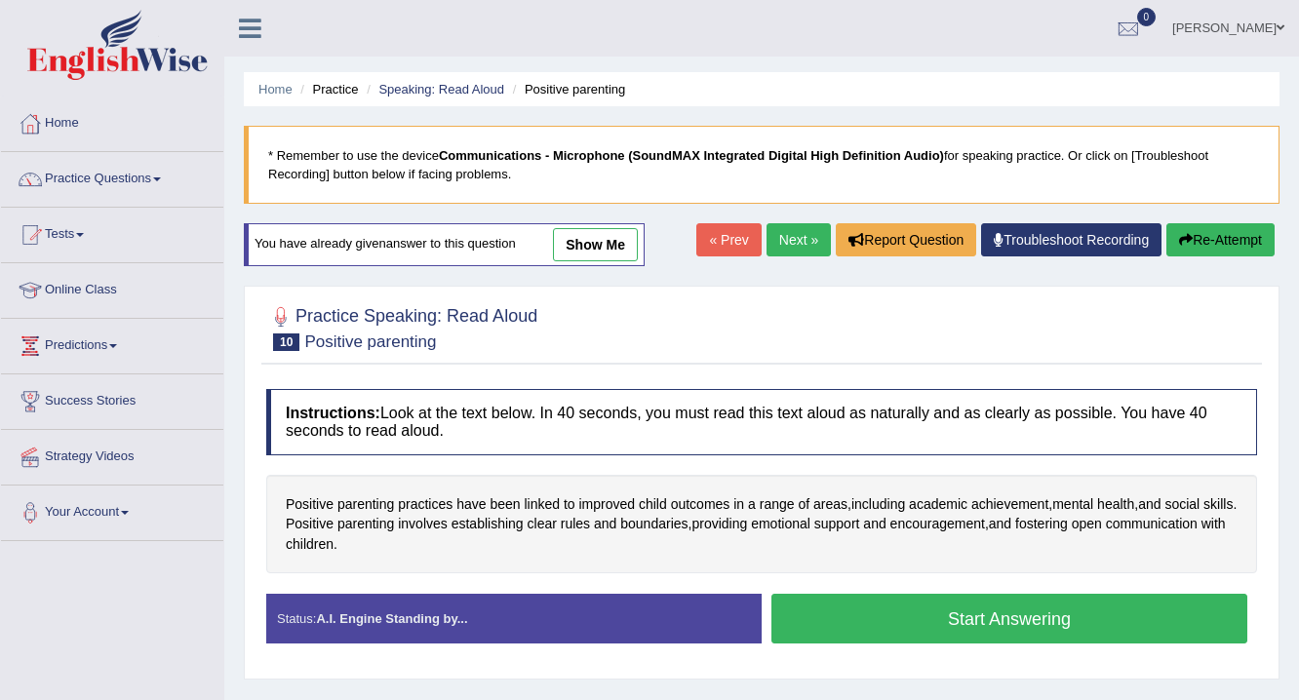
click at [909, 614] on button "Start Answering" at bounding box center [1009, 619] width 476 height 50
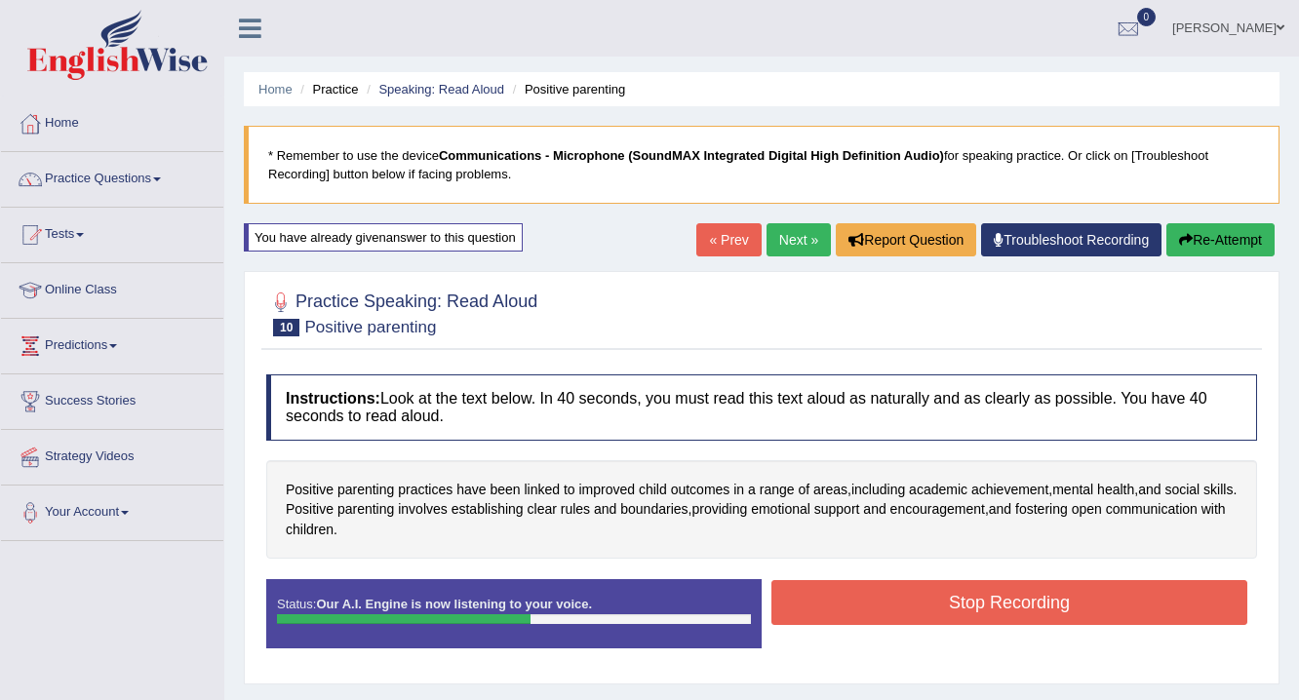
click at [909, 614] on button "Stop Recording" at bounding box center [1009, 602] width 476 height 45
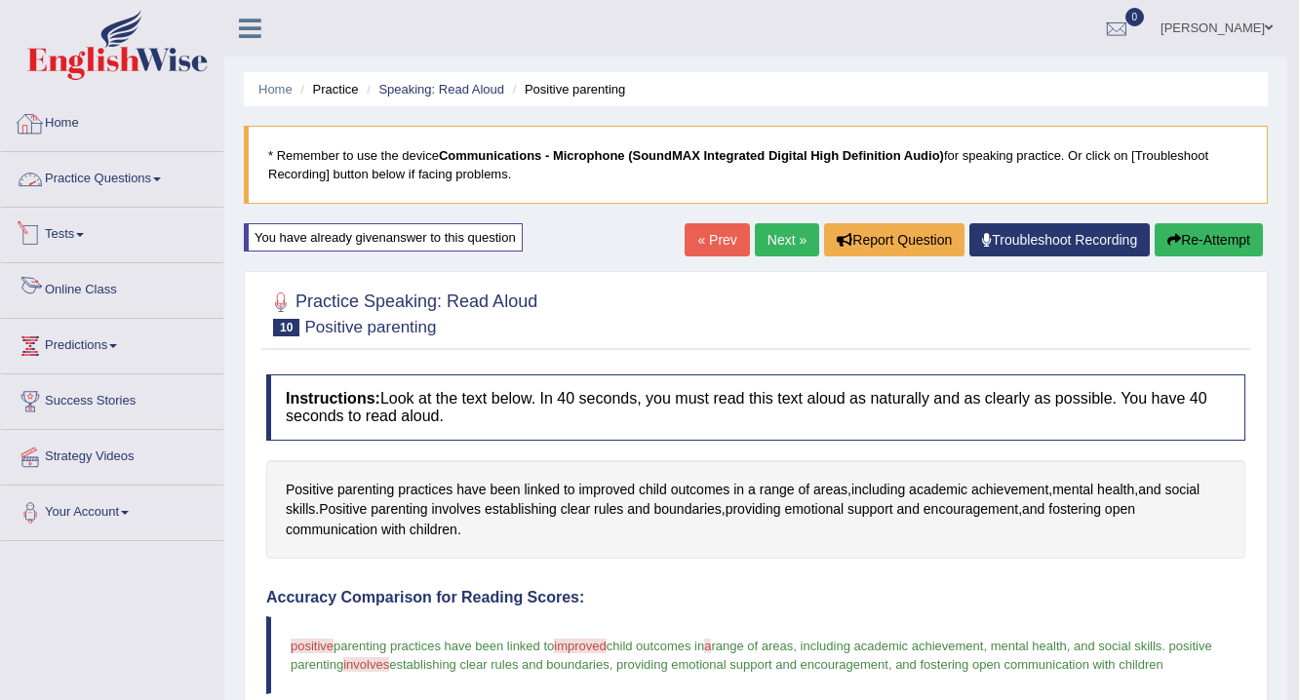
click at [236, 19] on link at bounding box center [250, 26] width 52 height 29
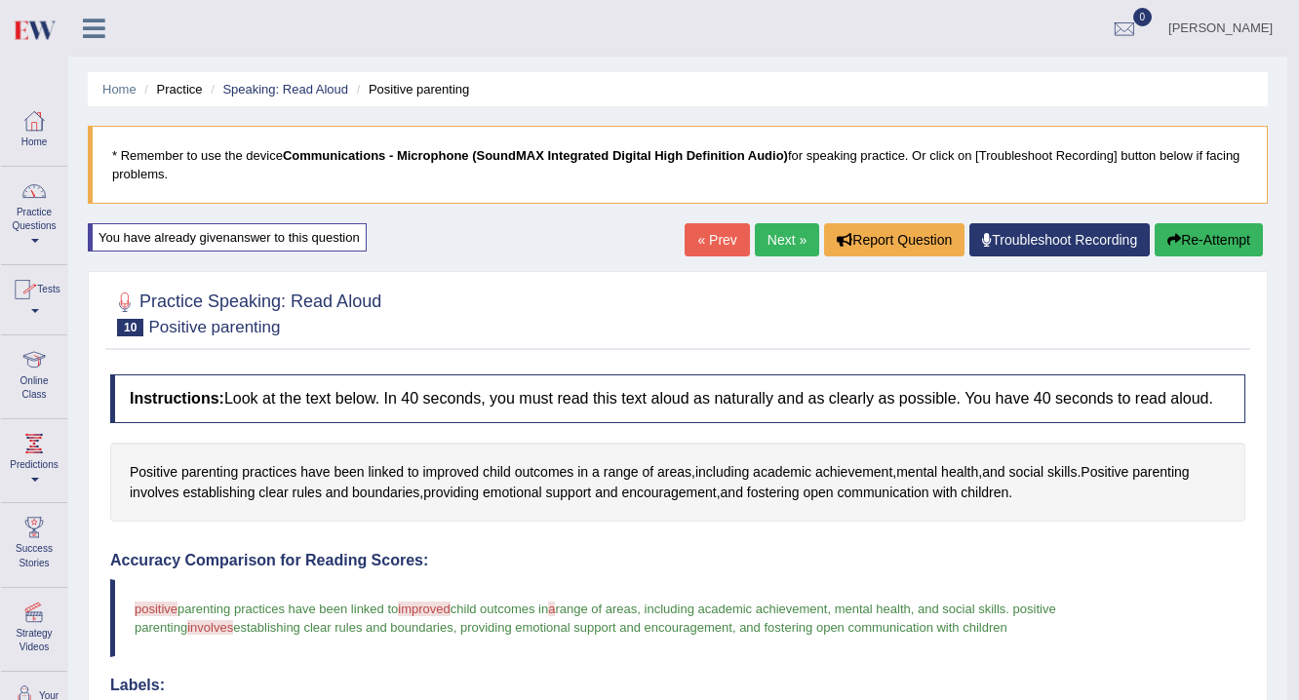
click at [236, 19] on div "Manoj Kumar Toggle navigation Username: 0481871912 Access Type: Online Subscrip…" at bounding box center [677, 28] width 1219 height 57
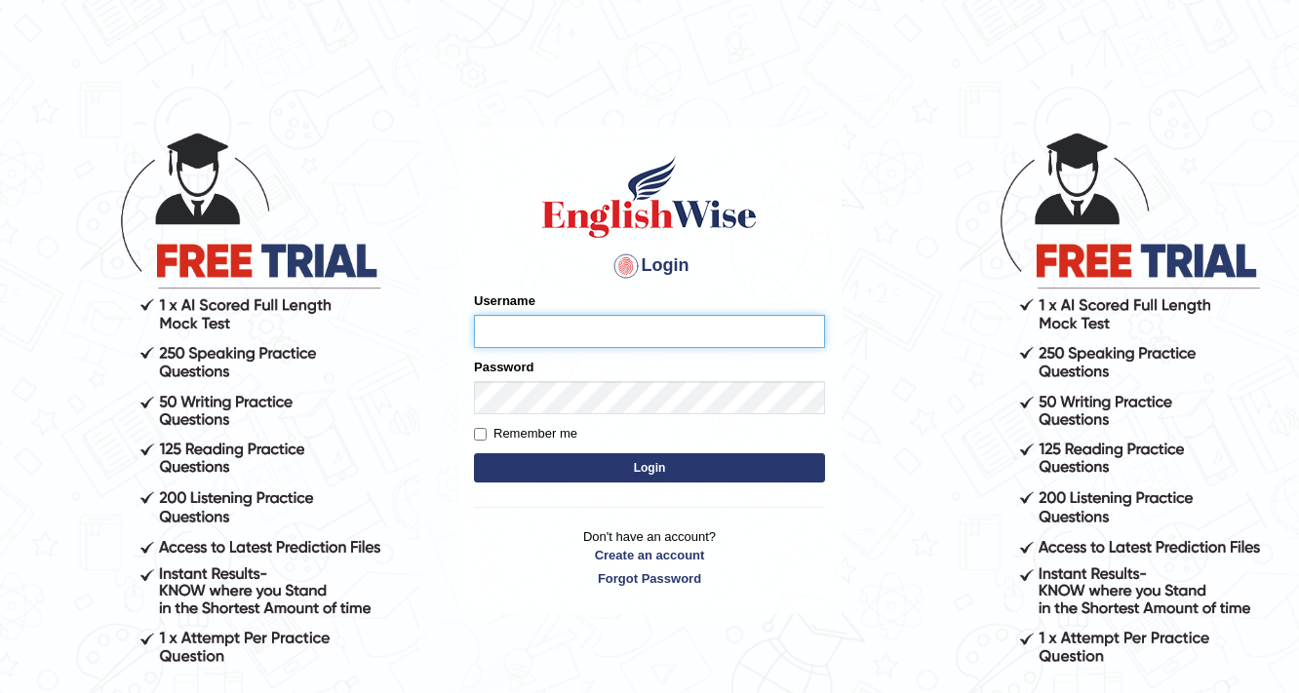
click at [532, 330] on input "Username" at bounding box center [649, 331] width 351 height 33
type input "0481871912"
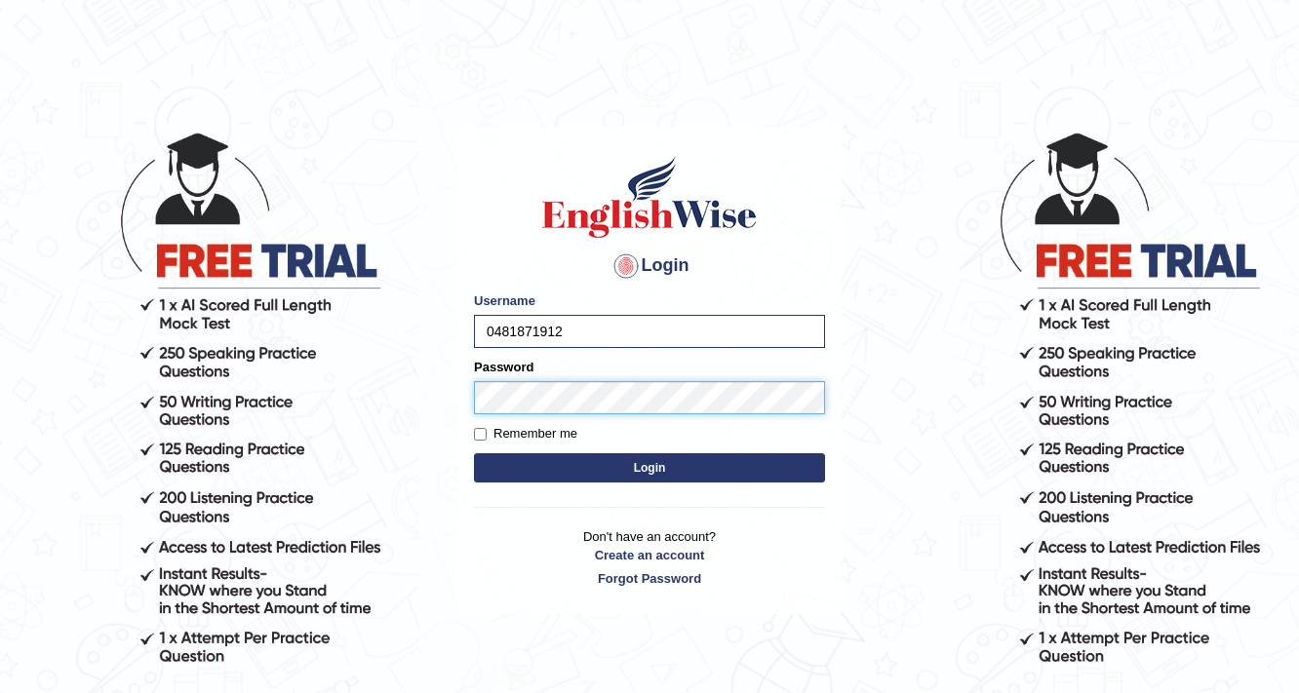
click at [474, 453] on button "Login" at bounding box center [649, 467] width 351 height 29
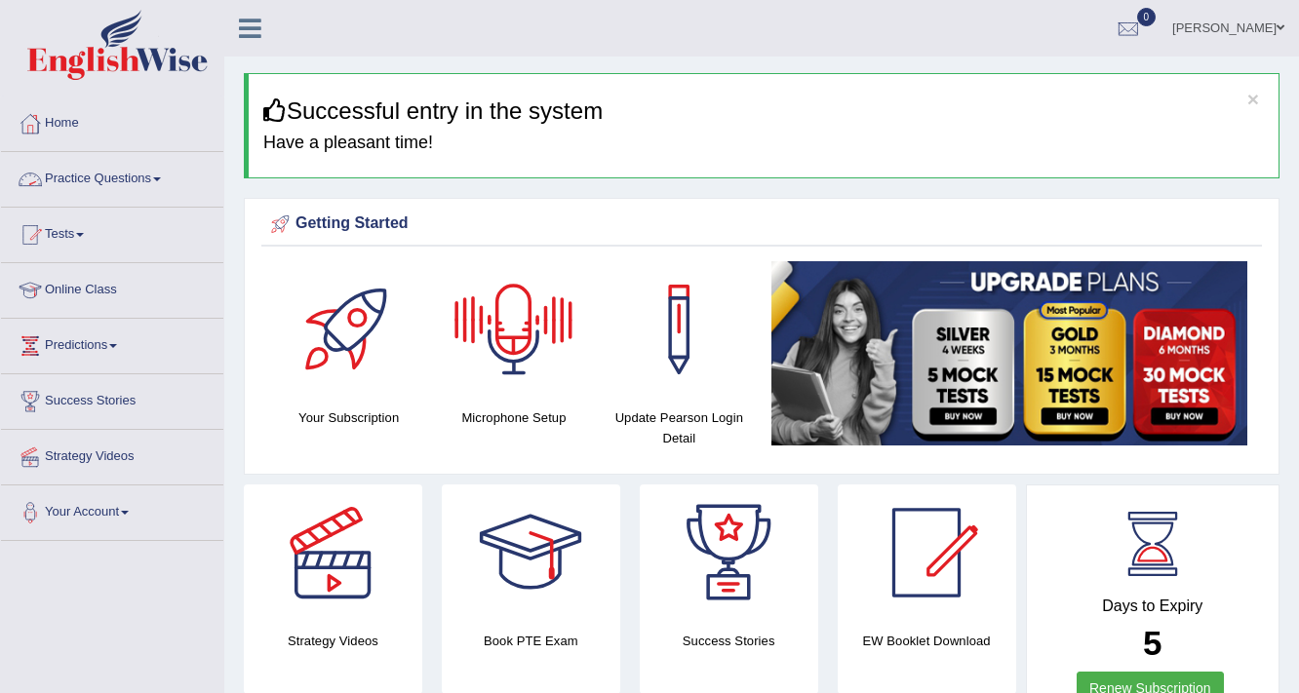
click at [144, 195] on link "Practice Questions" at bounding box center [112, 176] width 222 height 49
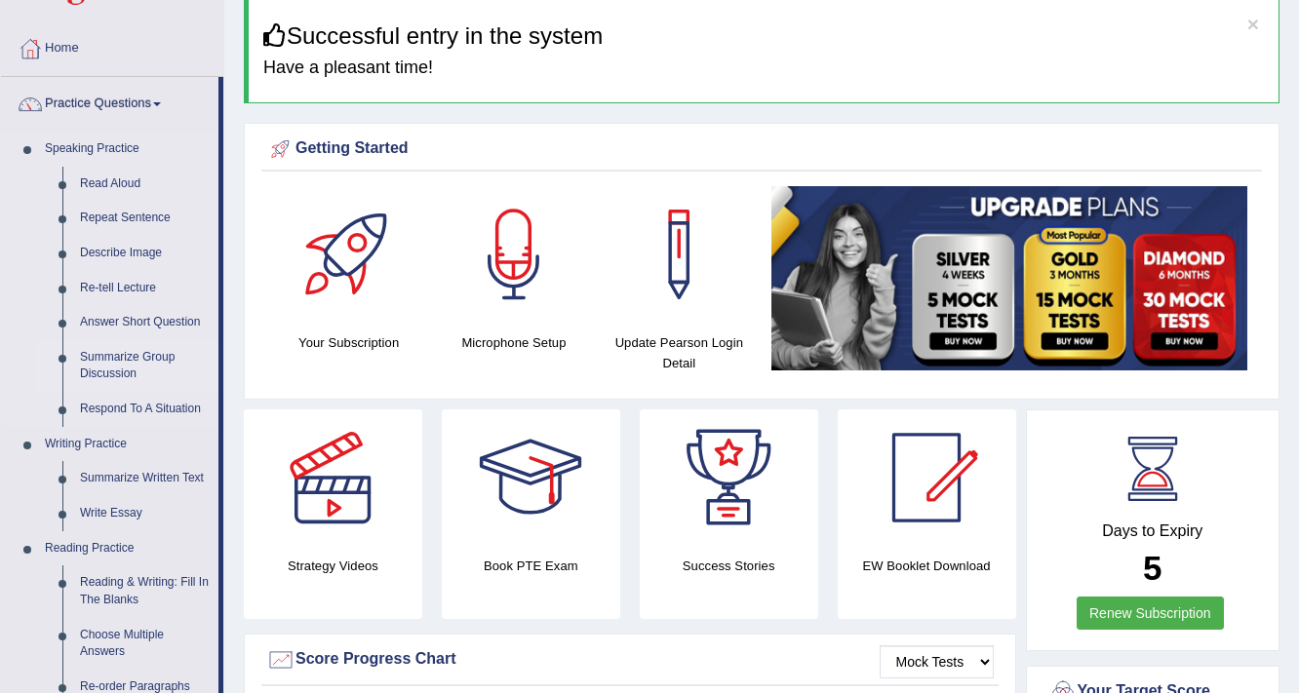
scroll to position [78, 0]
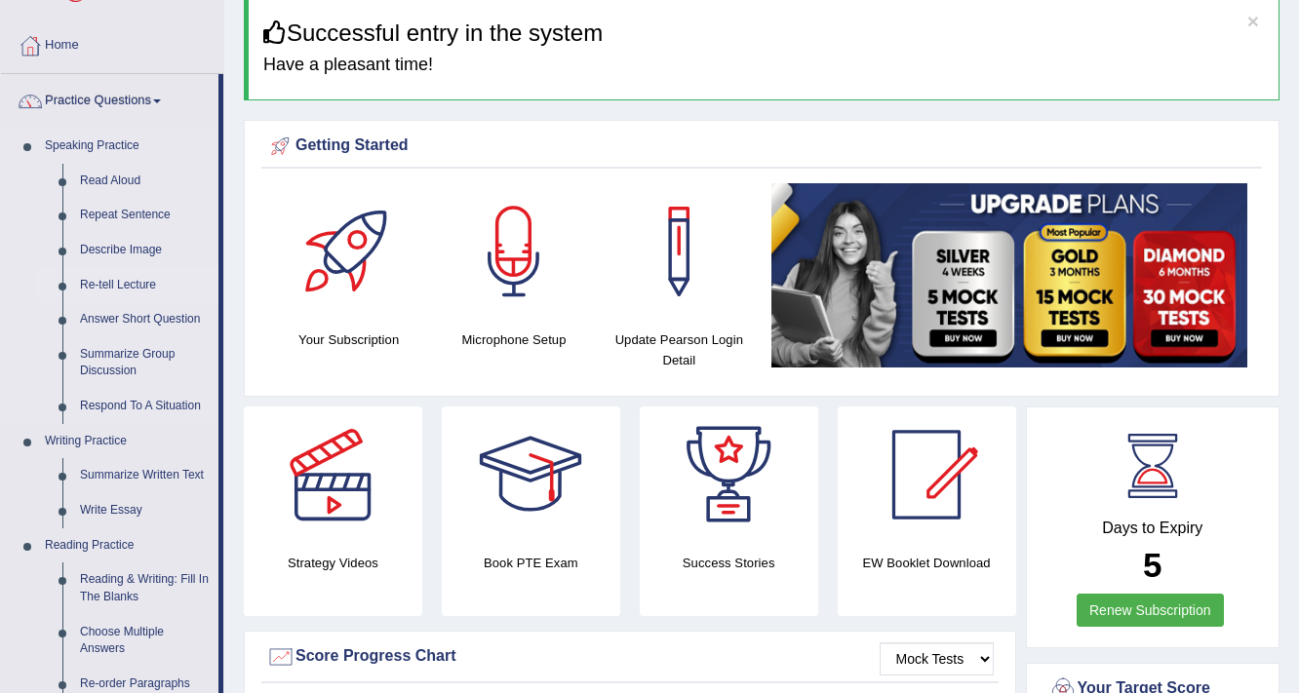
click at [138, 287] on link "Re-tell Lecture" at bounding box center [144, 285] width 147 height 35
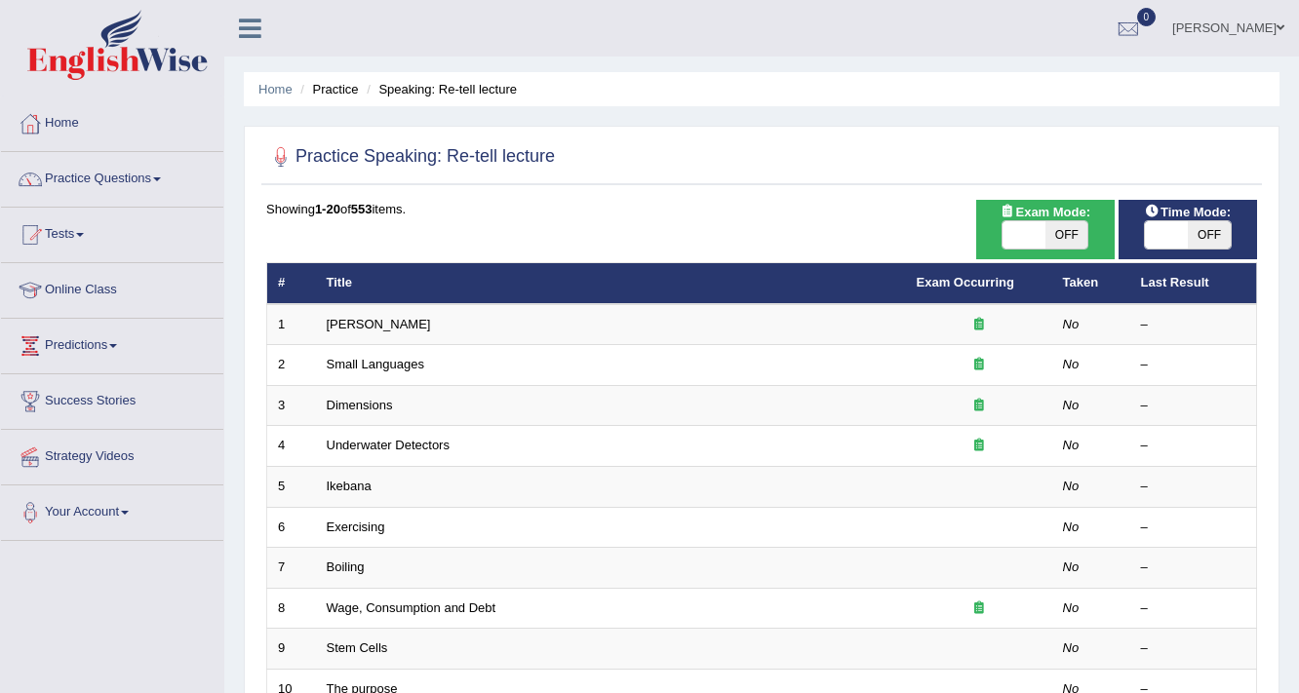
click at [364, 314] on td "Amory Lovins" at bounding box center [611, 324] width 590 height 41
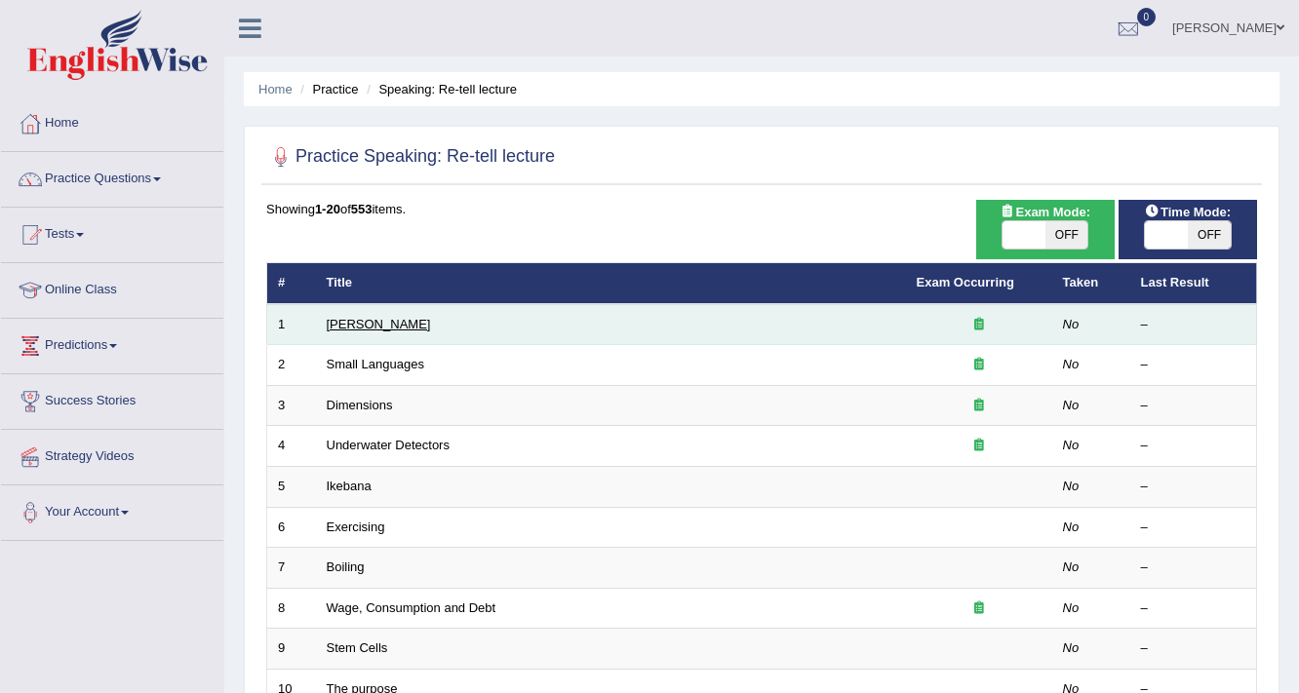
click at [365, 320] on link "Amory Lovins" at bounding box center [379, 324] width 104 height 15
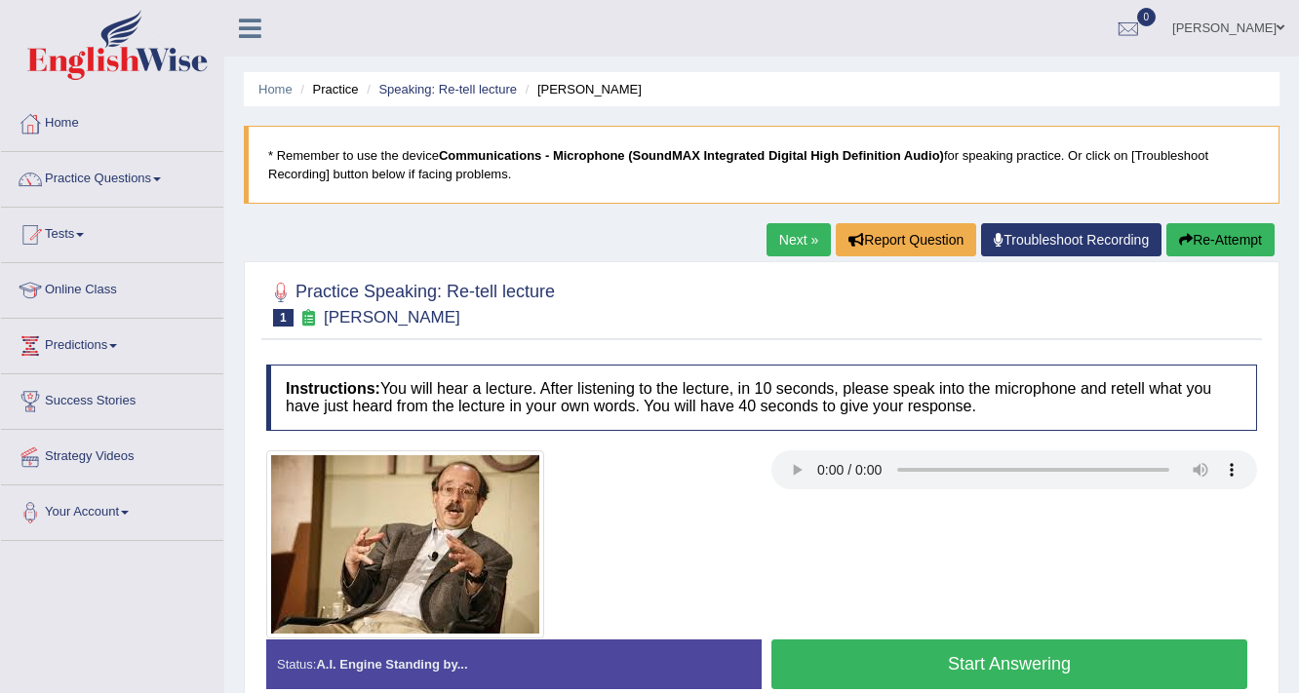
click at [798, 227] on link "Next »" at bounding box center [798, 239] width 64 height 33
